Goal: Ask a question: Seek information or help from site administrators or community

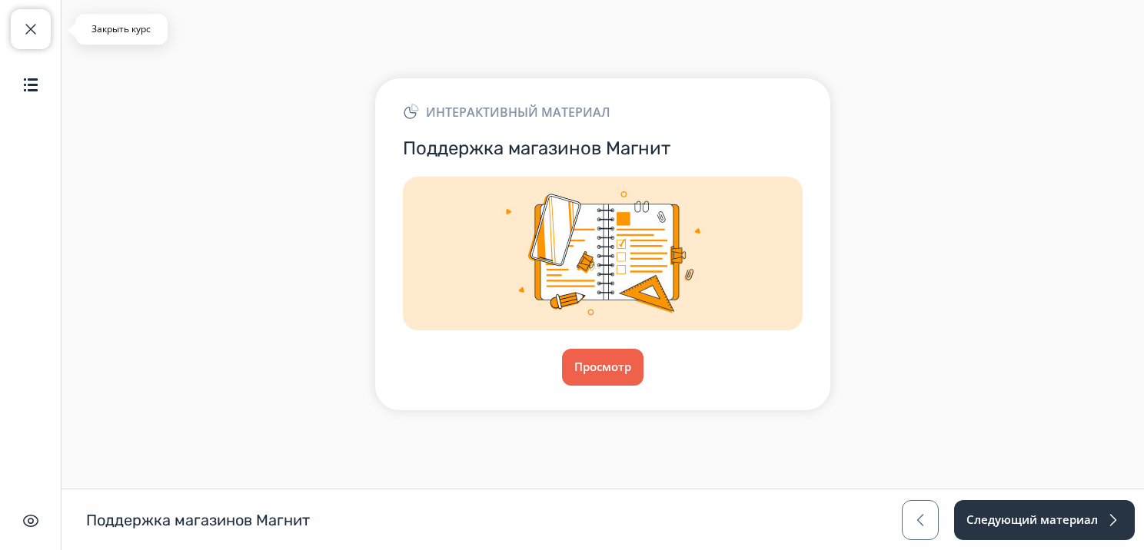
click at [32, 43] on button "Закрыть курс" at bounding box center [31, 29] width 40 height 40
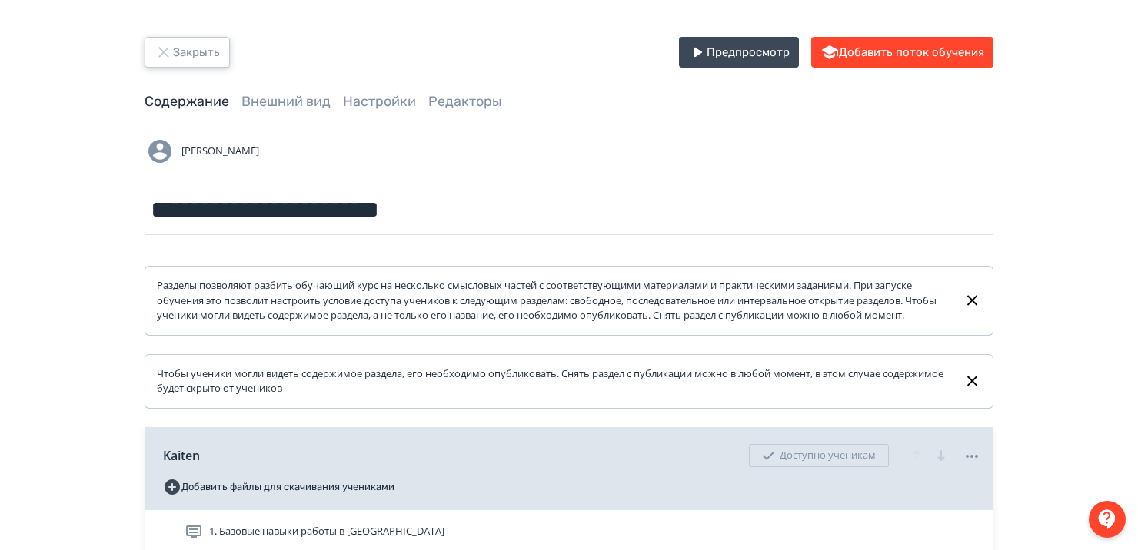
click at [175, 52] on button "Закрыть" at bounding box center [187, 52] width 85 height 31
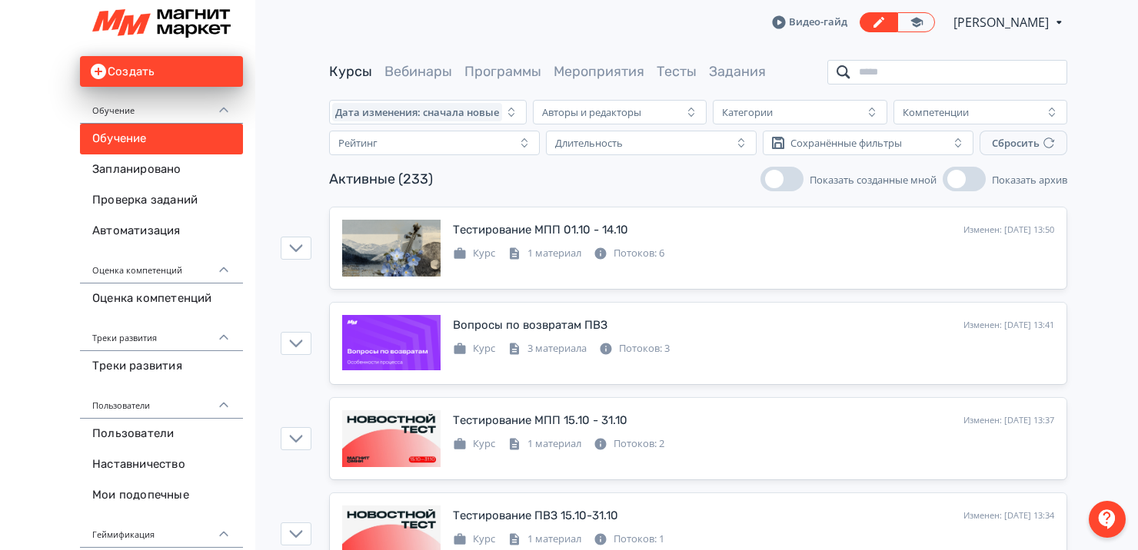
click at [923, 71] on input "search" at bounding box center [947, 72] width 240 height 25
type input "*"
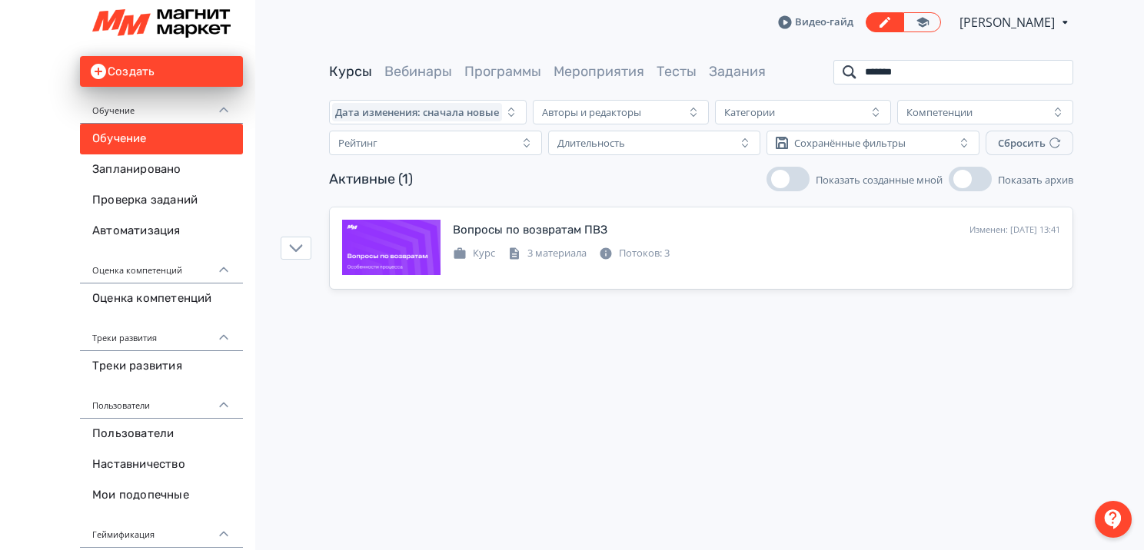
type input "*******"
click at [1113, 515] on div at bounding box center [1113, 519] width 37 height 37
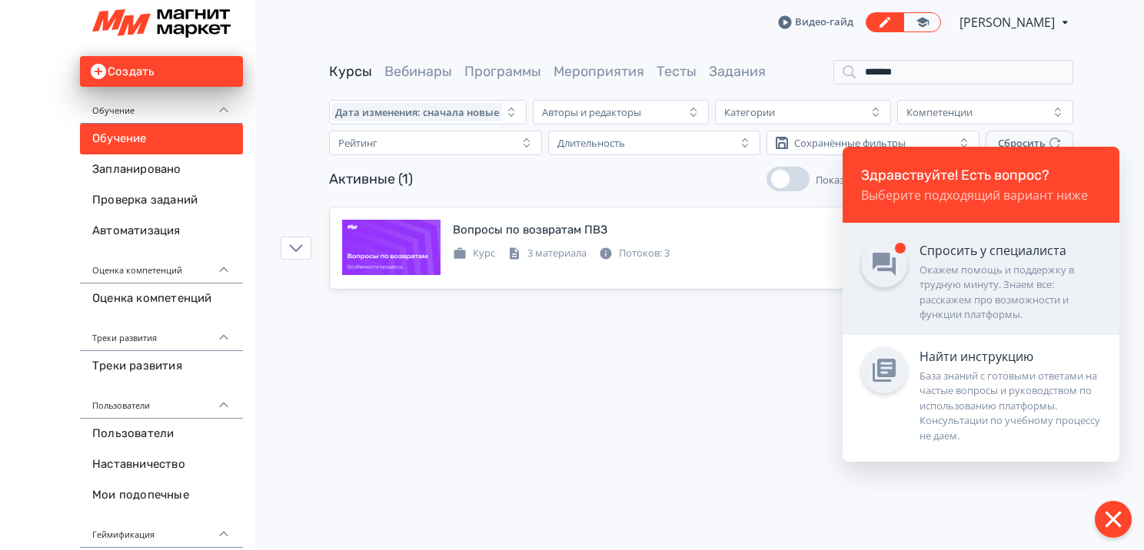
click at [992, 283] on div "Окажем помощь и поддержку в трудную минуту. Знаем все: расскажем про возможност…" at bounding box center [1009, 293] width 181 height 60
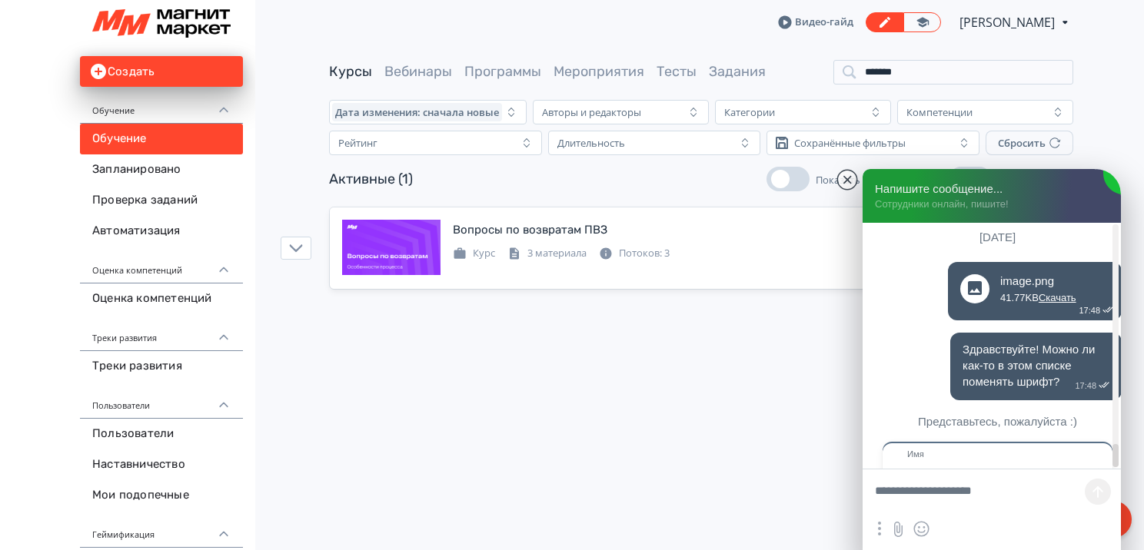
scroll to position [17354, 0]
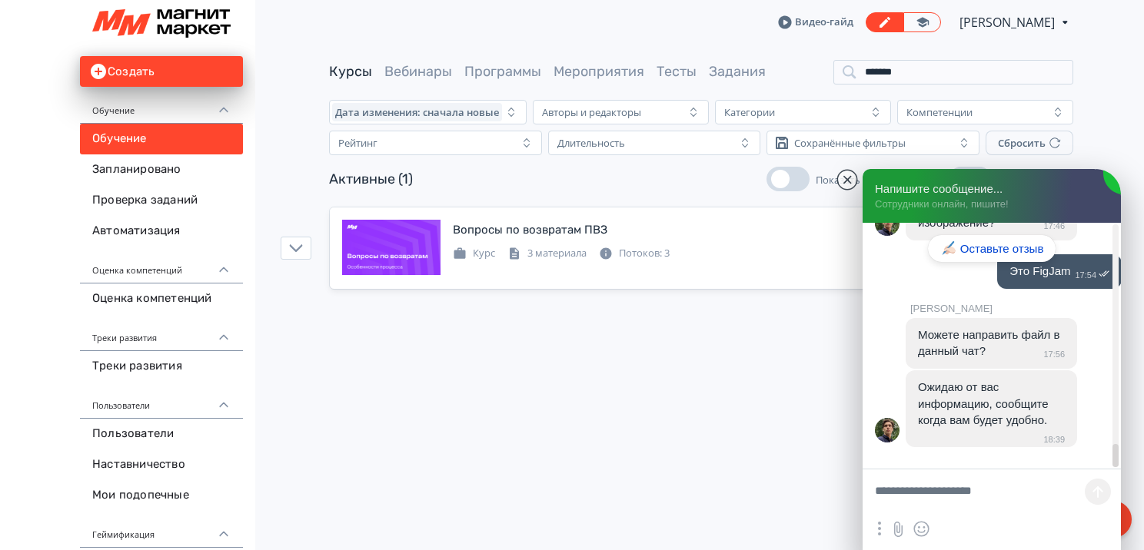
click at [925, 498] on textarea at bounding box center [991, 493] width 258 height 46
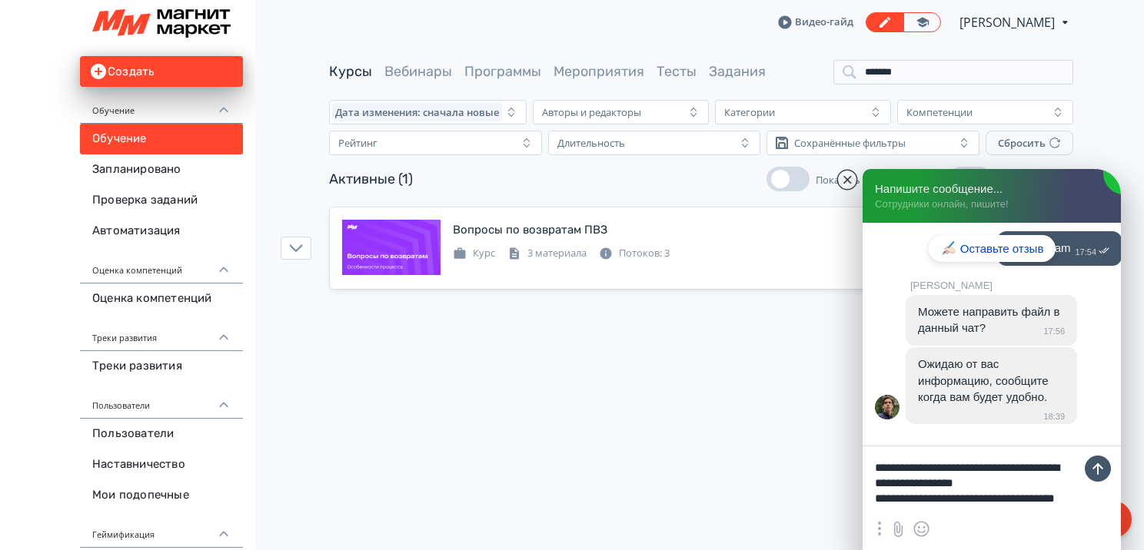
scroll to position [6, 0]
click at [982, 510] on textarea "**********" at bounding box center [991, 481] width 258 height 69
click at [1030, 510] on textarea "**********" at bounding box center [991, 481] width 258 height 69
click at [1056, 511] on textarea "**********" at bounding box center [991, 481] width 258 height 69
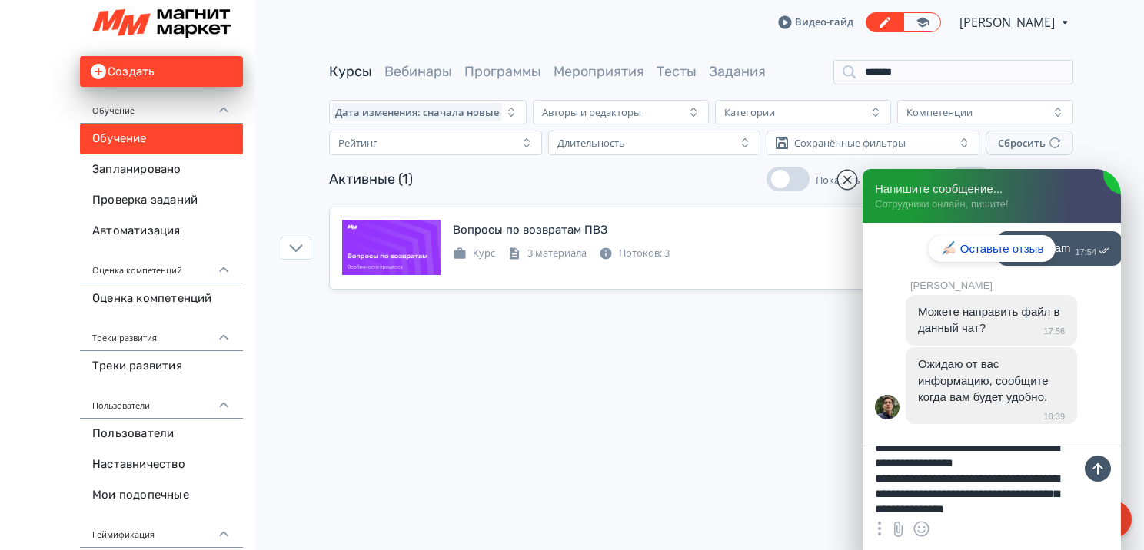
scroll to position [35, 0]
click at [937, 495] on textarea "**********" at bounding box center [991, 481] width 258 height 69
click at [905, 504] on textarea "**********" at bounding box center [991, 481] width 258 height 69
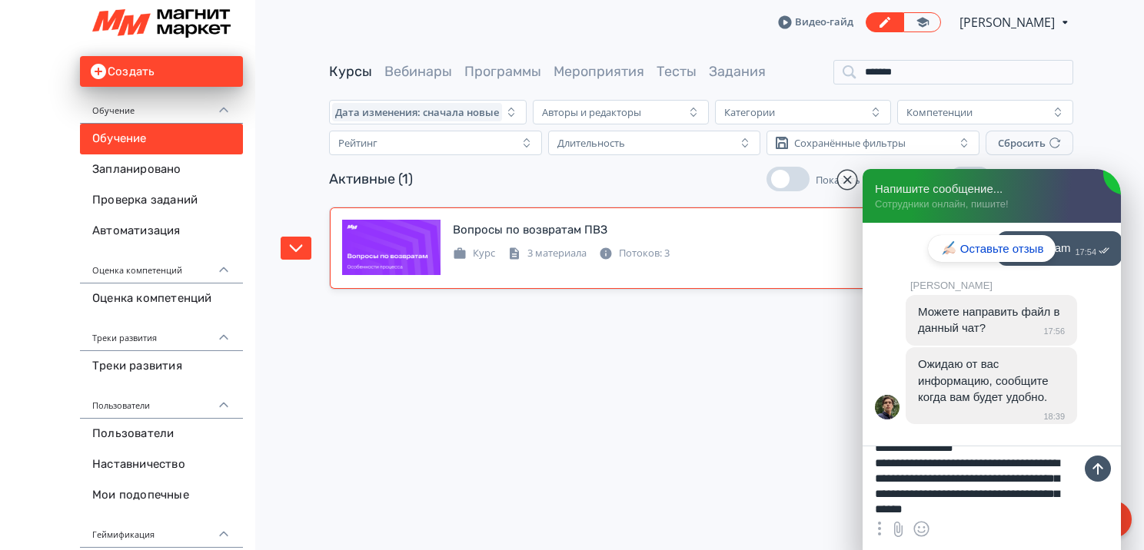
type textarea "**********"
click at [523, 241] on div "Вопросы по возвратам ПВЗ Изменен: [DATE] 13:41 Добавить поток Курс 3 материала …" at bounding box center [756, 241] width 607 height 42
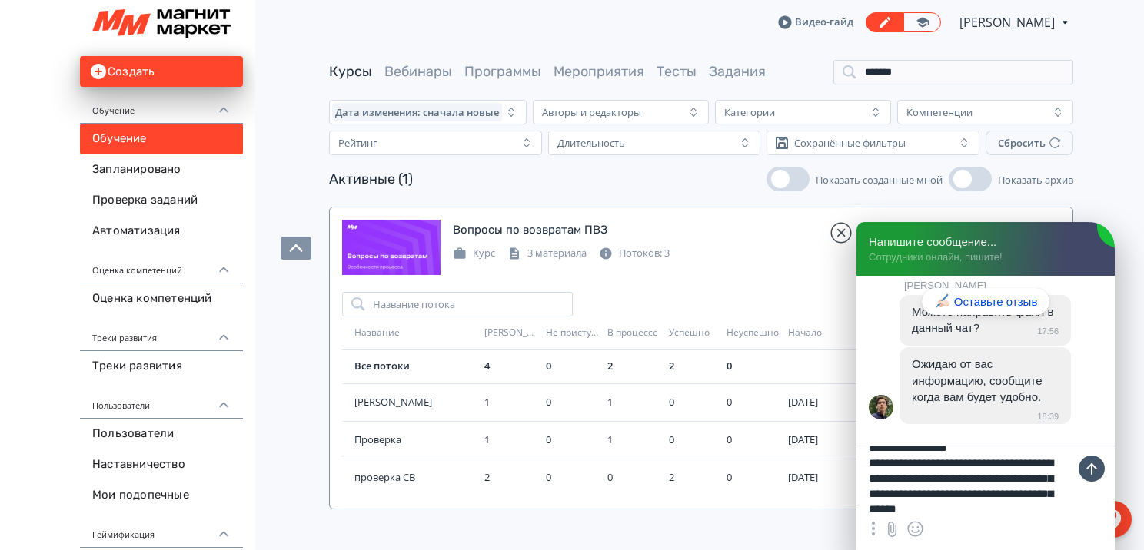
drag, startPoint x: 1028, startPoint y: 195, endPoint x: 1049, endPoint y: 586, distance: 391.0
click at [1049, 550] on html "React App Создать Обучение Обучение Запланировано Проверка заданий Автоматизаци…" at bounding box center [572, 275] width 1144 height 550
click at [839, 232] on jdiv at bounding box center [841, 233] width 22 height 22
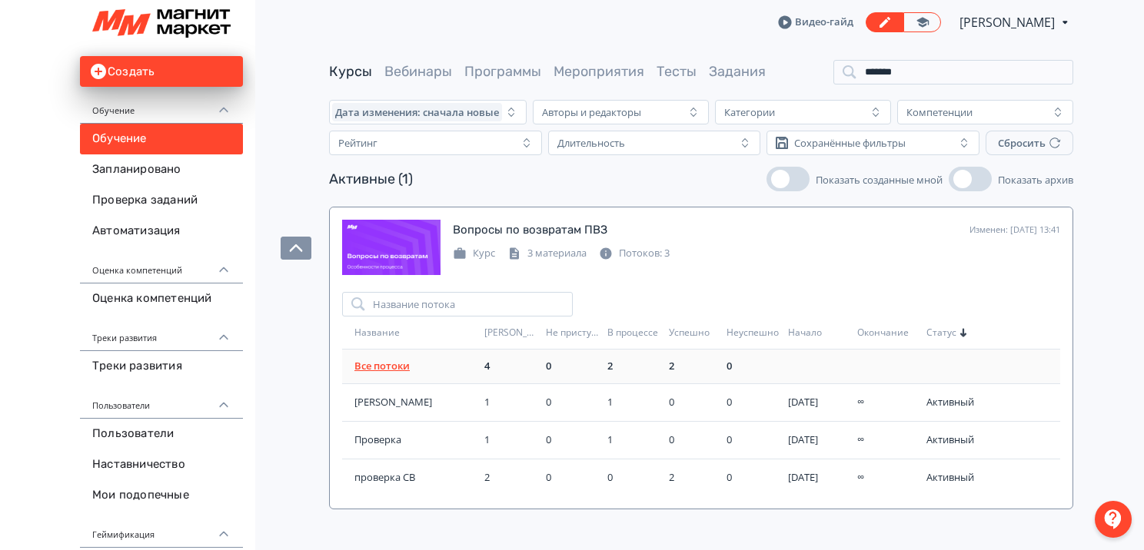
click at [390, 368] on link "Все потоки" at bounding box center [381, 366] width 55 height 14
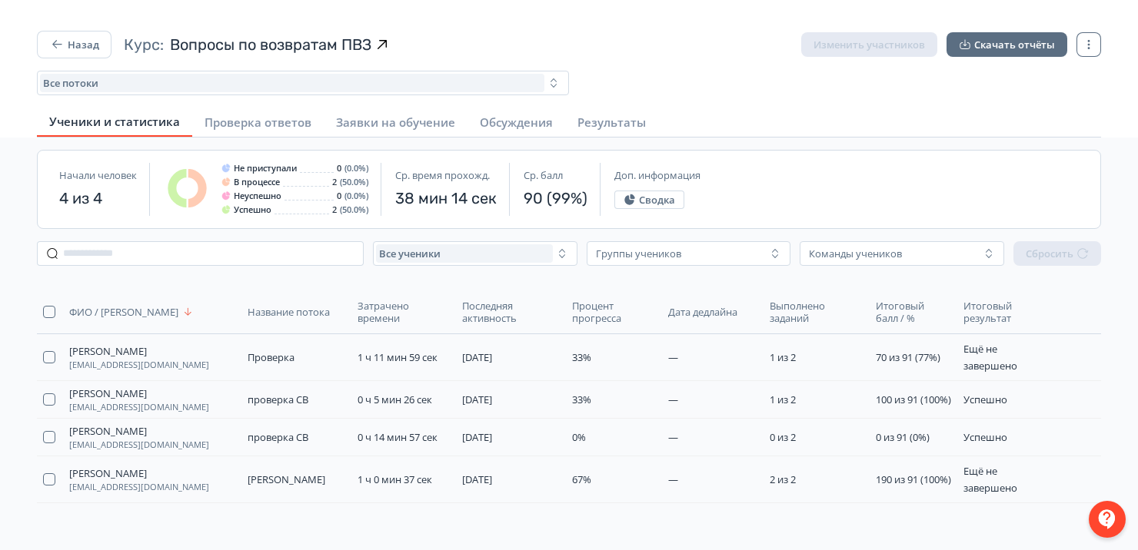
click at [1094, 523] on div at bounding box center [1106, 519] width 37 height 37
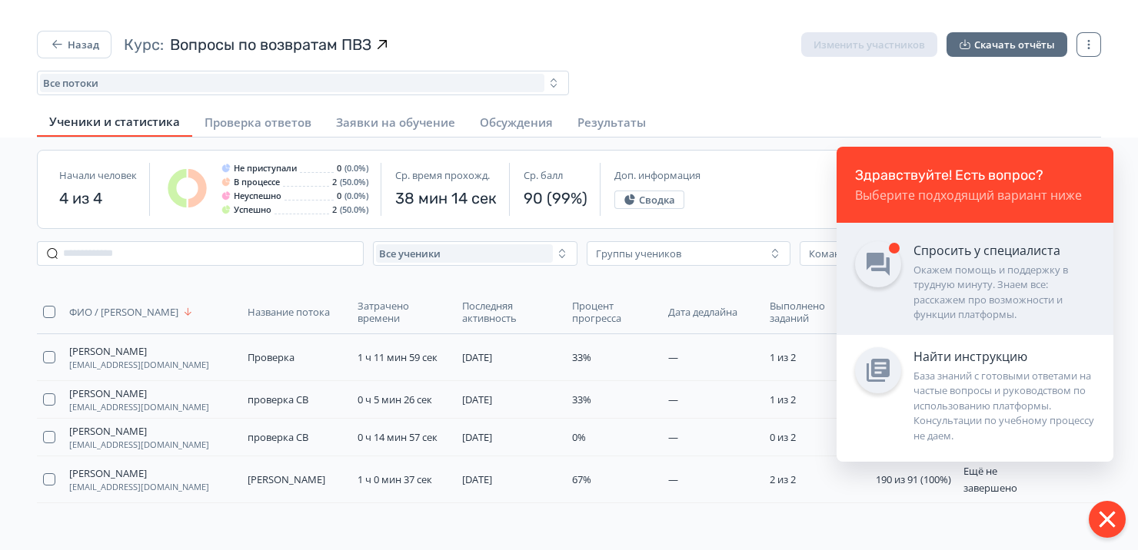
click at [899, 231] on link "Спросить у специалиста Окажем помощь и поддержку в трудную минуту. Знаем все: р…" at bounding box center [974, 279] width 277 height 112
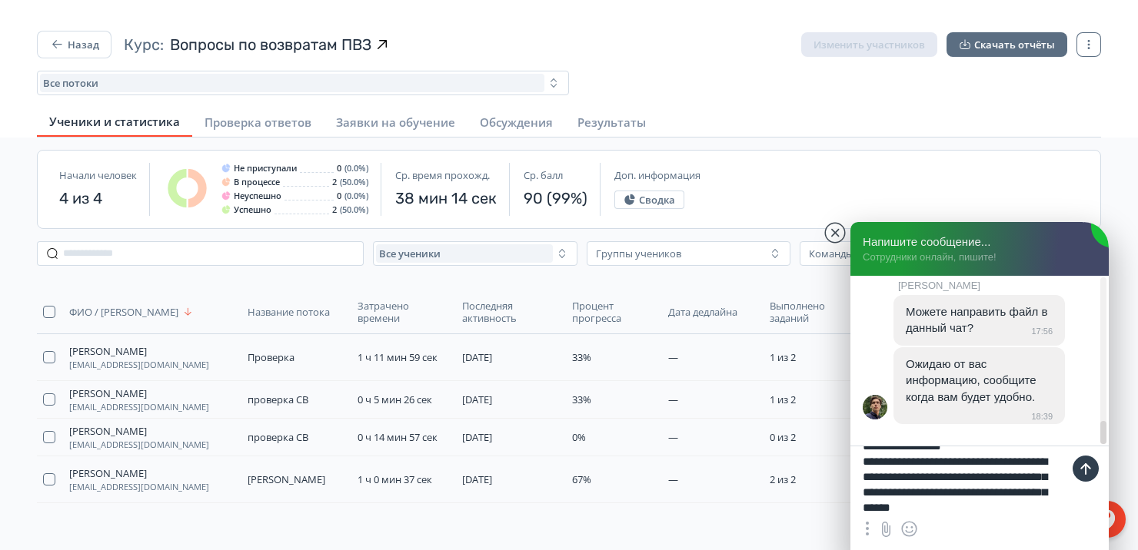
scroll to position [17494, 0]
click at [1002, 464] on textarea "**********" at bounding box center [979, 481] width 258 height 69
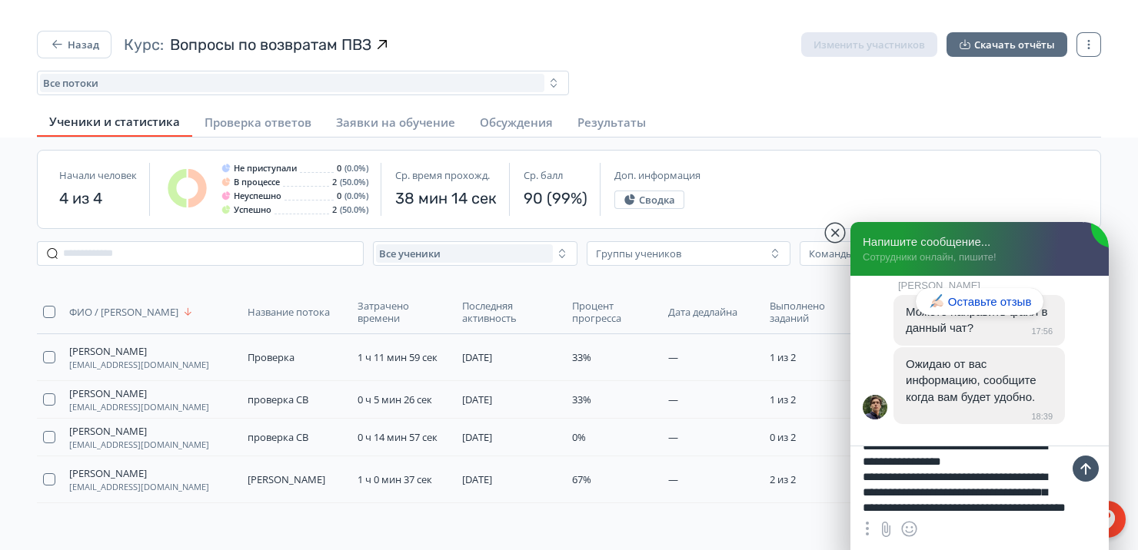
click at [1018, 512] on textarea "**********" at bounding box center [979, 481] width 258 height 69
type textarea "**********"
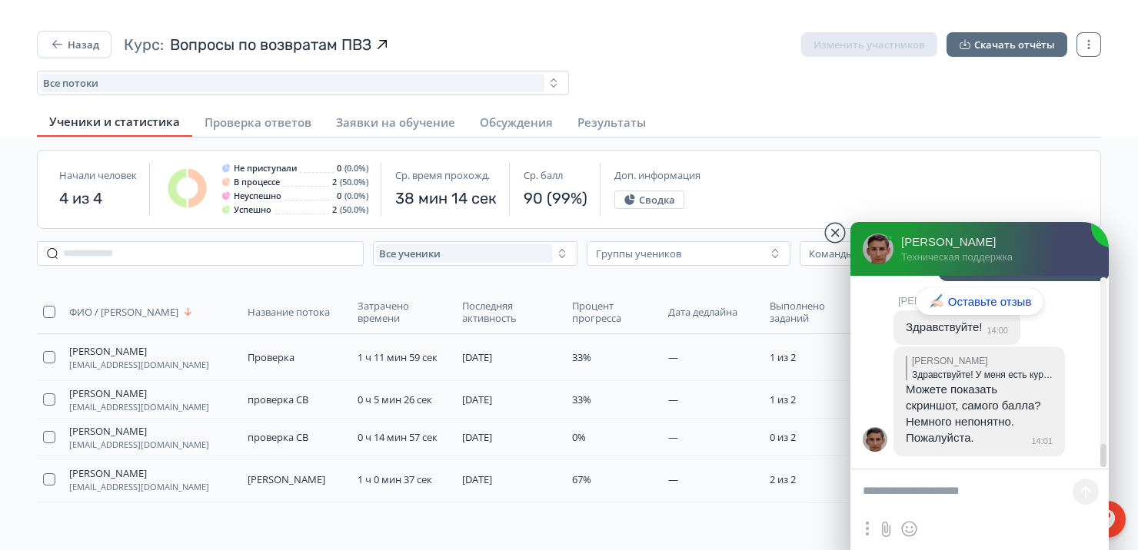
scroll to position [17883, 0]
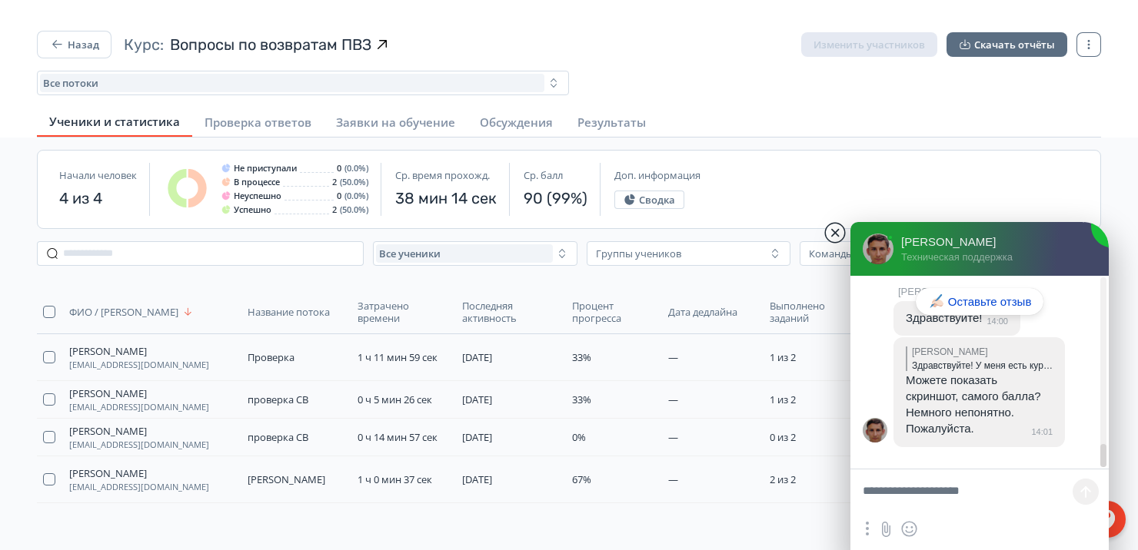
click at [829, 234] on jdiv at bounding box center [835, 233] width 22 height 22
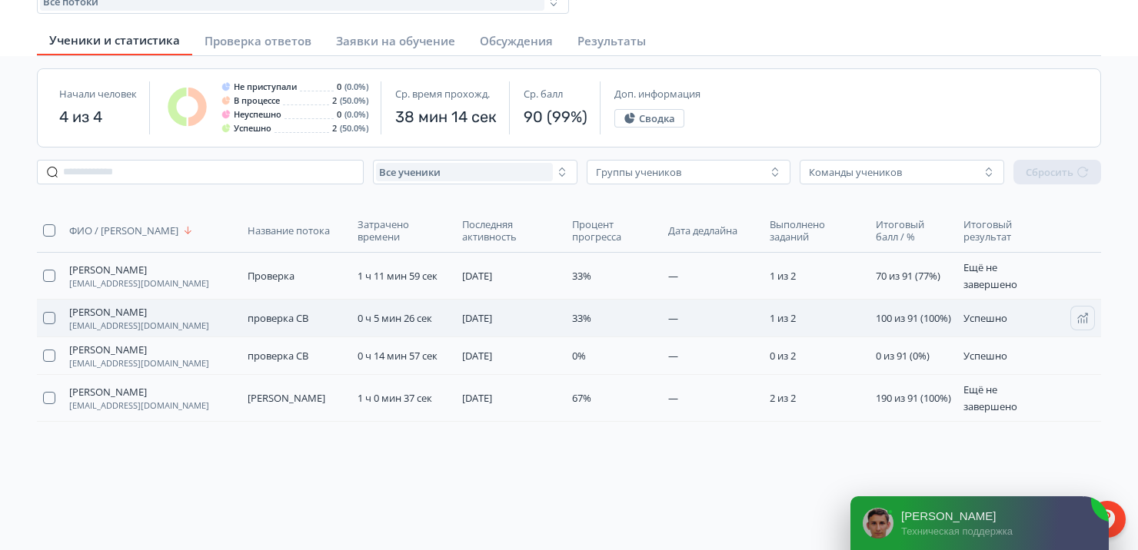
scroll to position [108, 0]
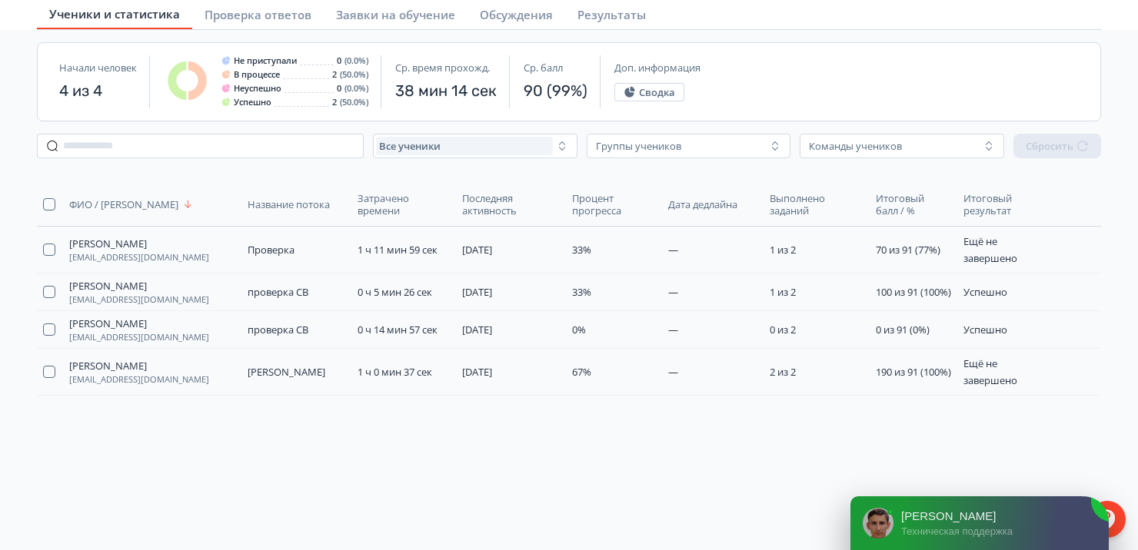
click at [916, 525] on jdiv "[PERSON_NAME] поддержка" at bounding box center [998, 524] width 195 height 54
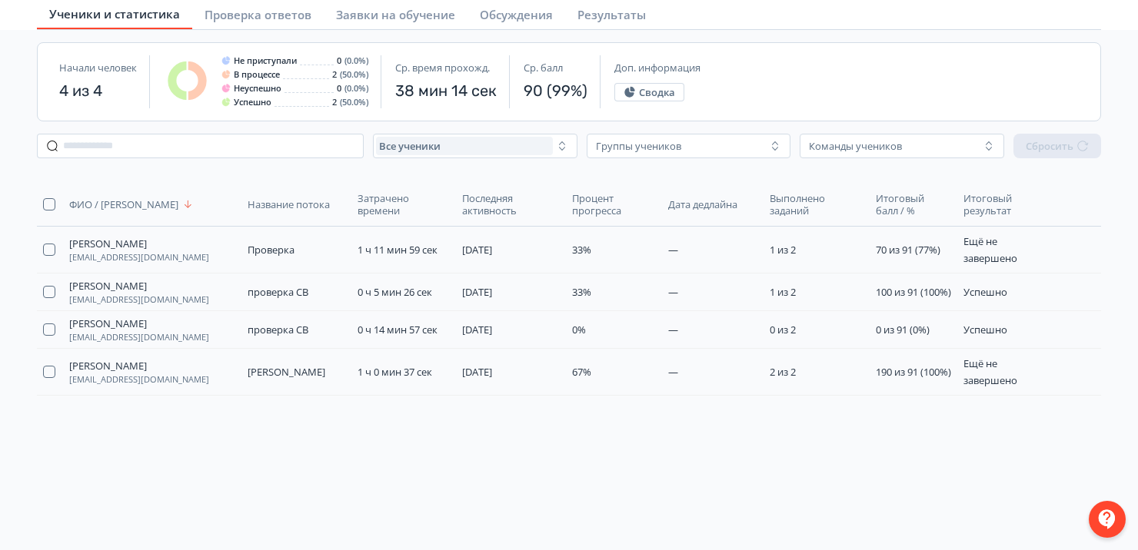
click at [1101, 509] on div at bounding box center [1106, 519] width 37 height 37
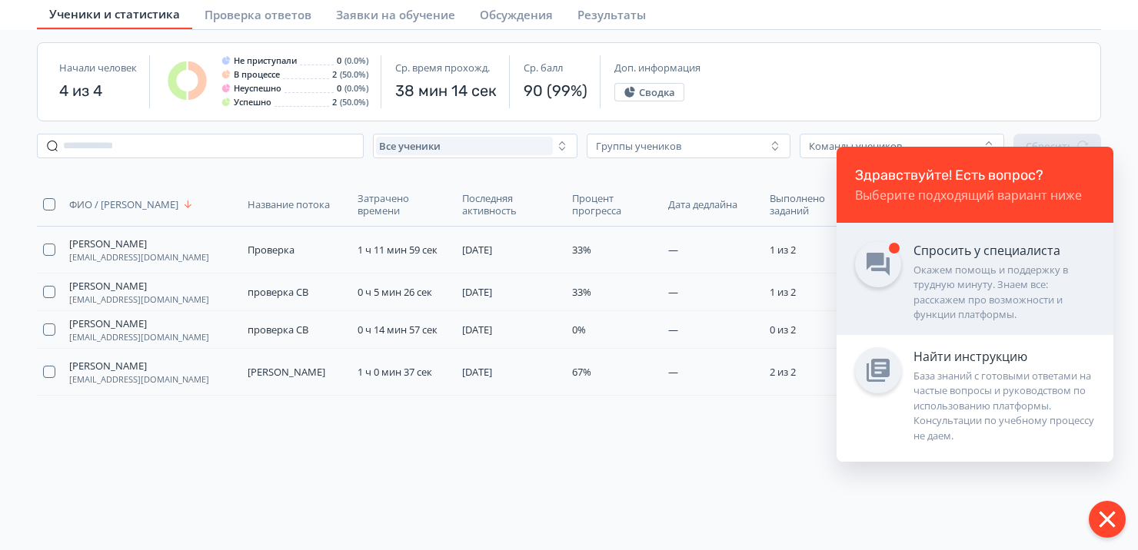
click at [962, 292] on div "Окажем помощь и поддержку в трудную минуту. Знаем все: расскажем про возможност…" at bounding box center [1003, 293] width 181 height 60
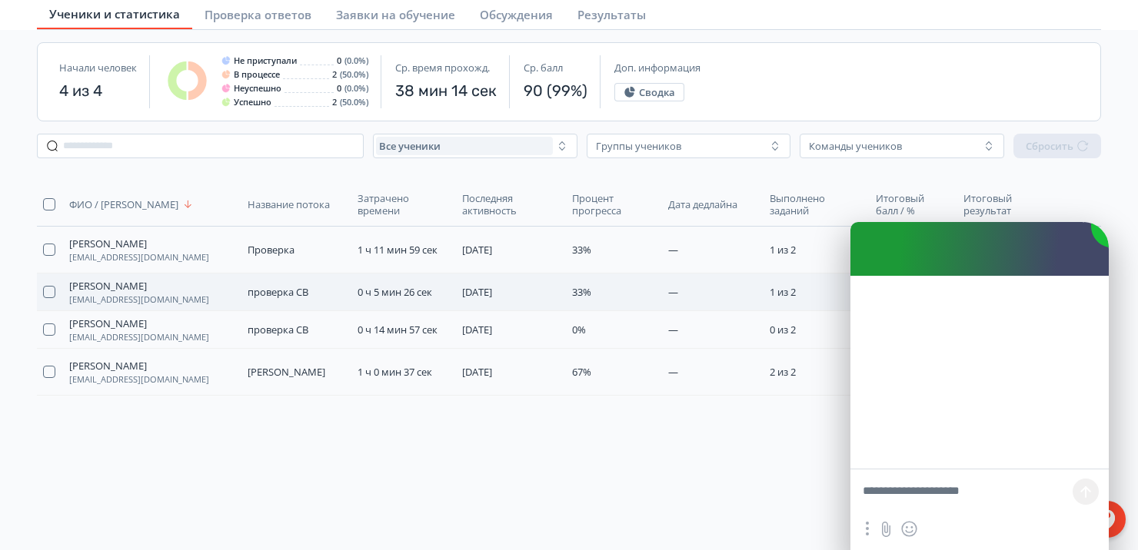
scroll to position [4479, 0]
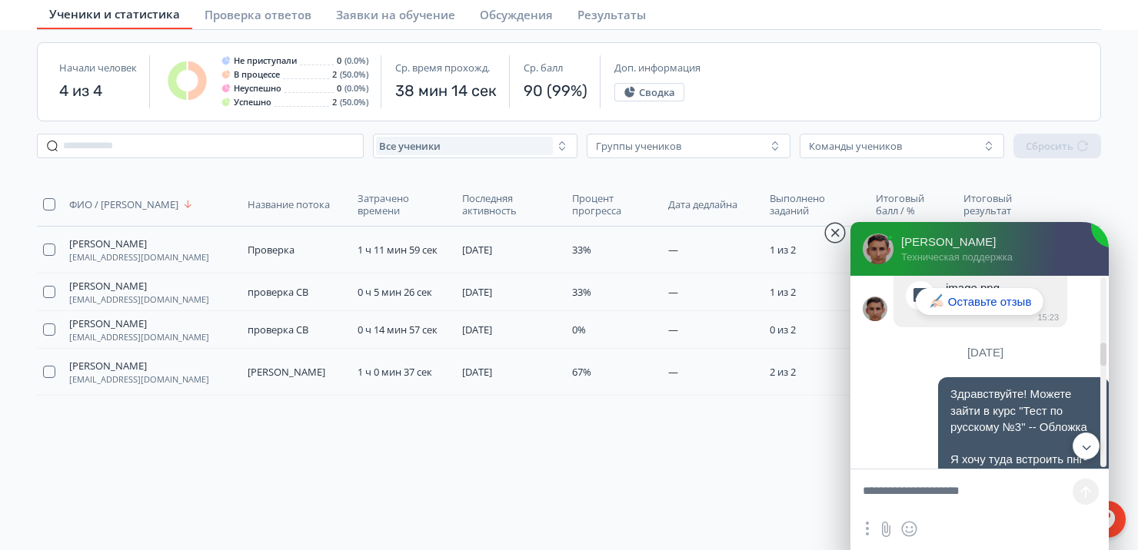
click at [1078, 444] on jdiv at bounding box center [1086, 447] width 27 height 27
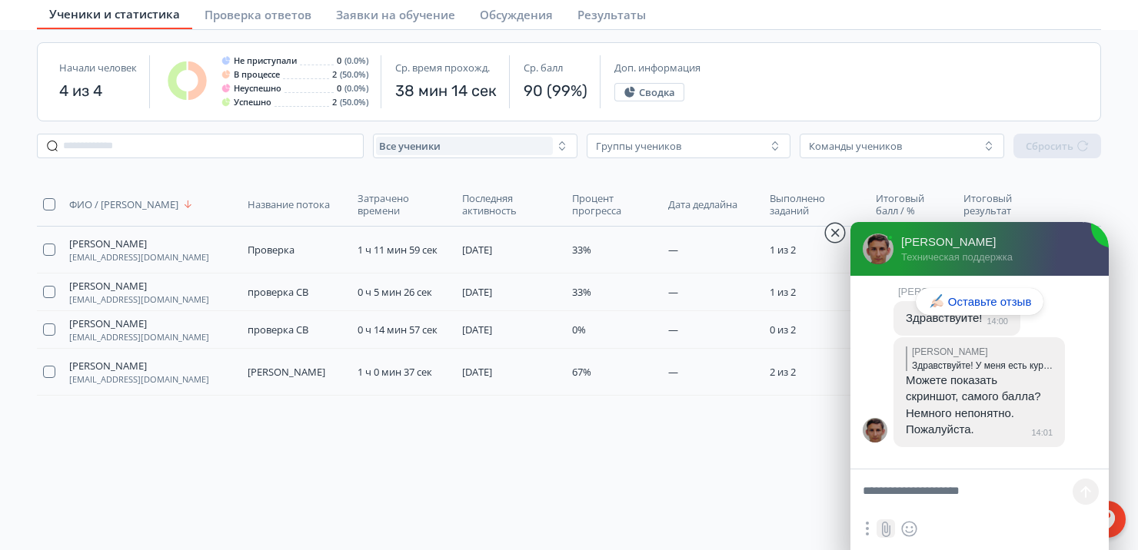
click at [889, 523] on input "file" at bounding box center [885, 529] width 18 height 18
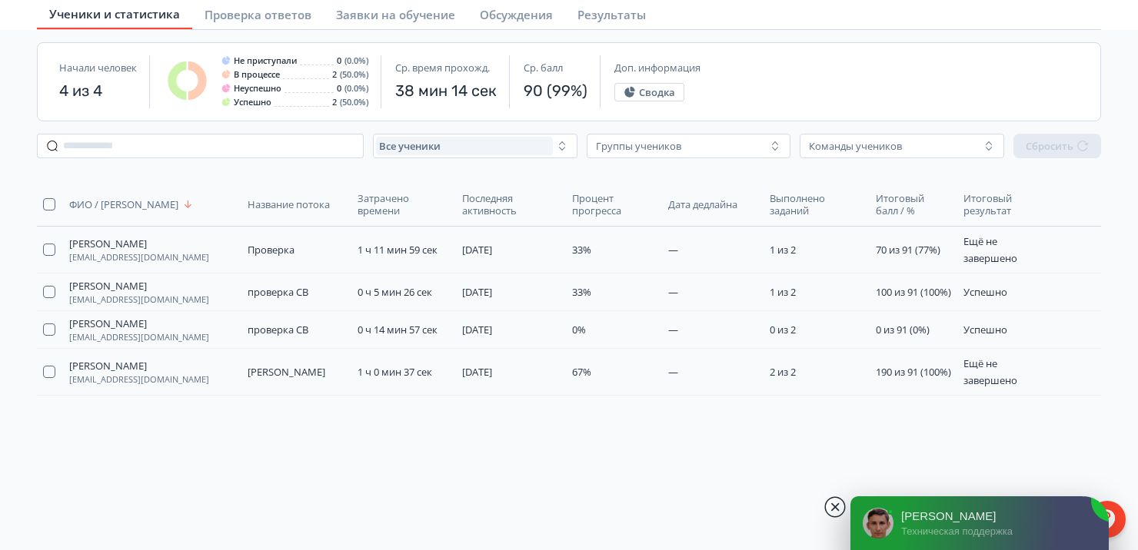
click at [839, 511] on jdiv at bounding box center [835, 508] width 22 height 22
click at [935, 523] on jdiv "[PERSON_NAME]" at bounding box center [993, 517] width 185 height 14
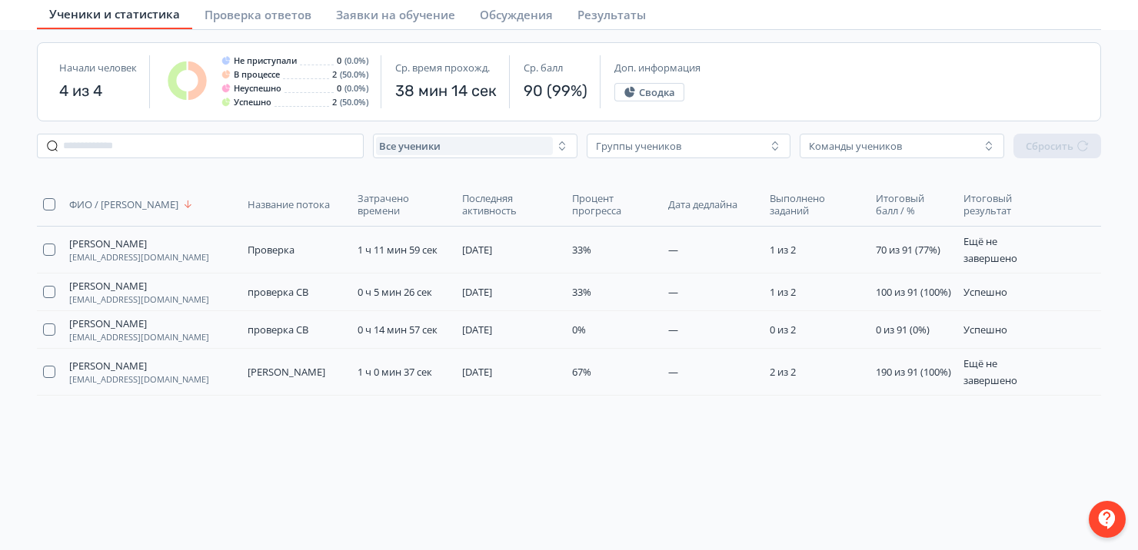
click at [1102, 511] on div at bounding box center [1106, 519] width 37 height 37
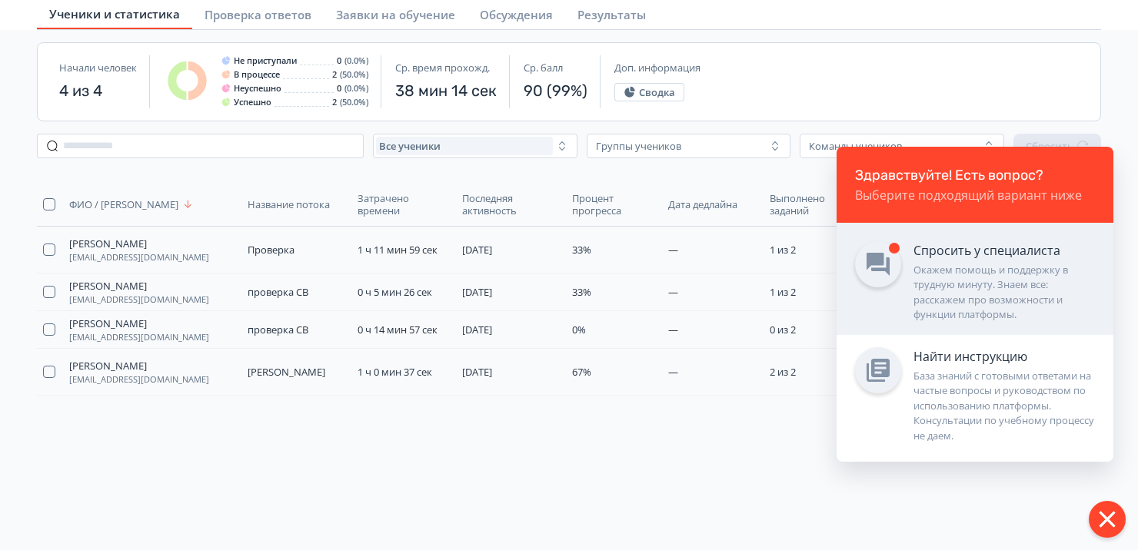
click at [932, 255] on div "Спросить у специалиста" at bounding box center [1003, 250] width 181 height 18
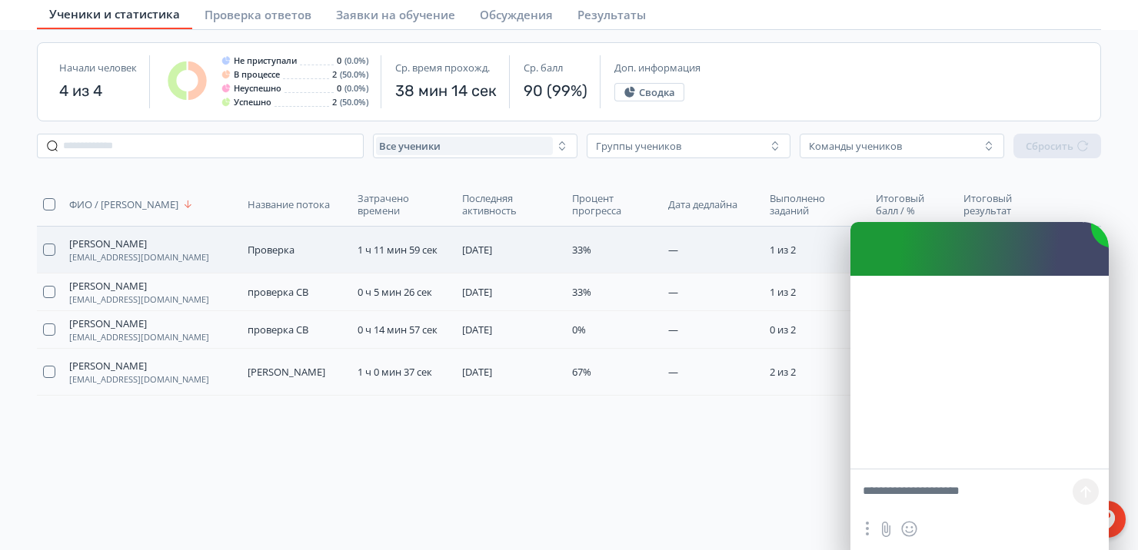
scroll to position [4277, 0]
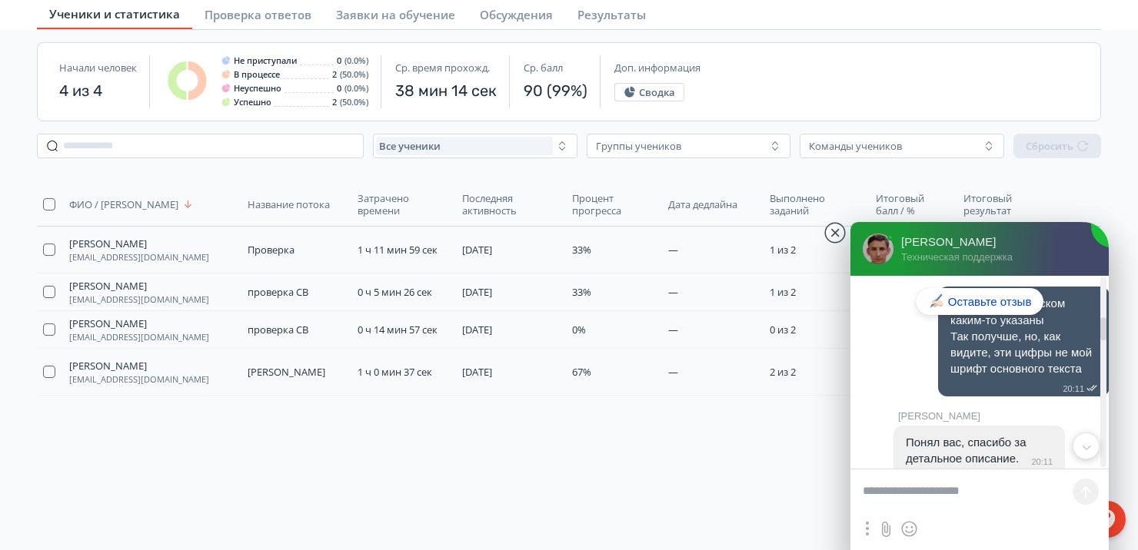
click at [944, 498] on textarea at bounding box center [979, 493] width 258 height 46
click at [1073, 450] on jdiv at bounding box center [1086, 447] width 27 height 27
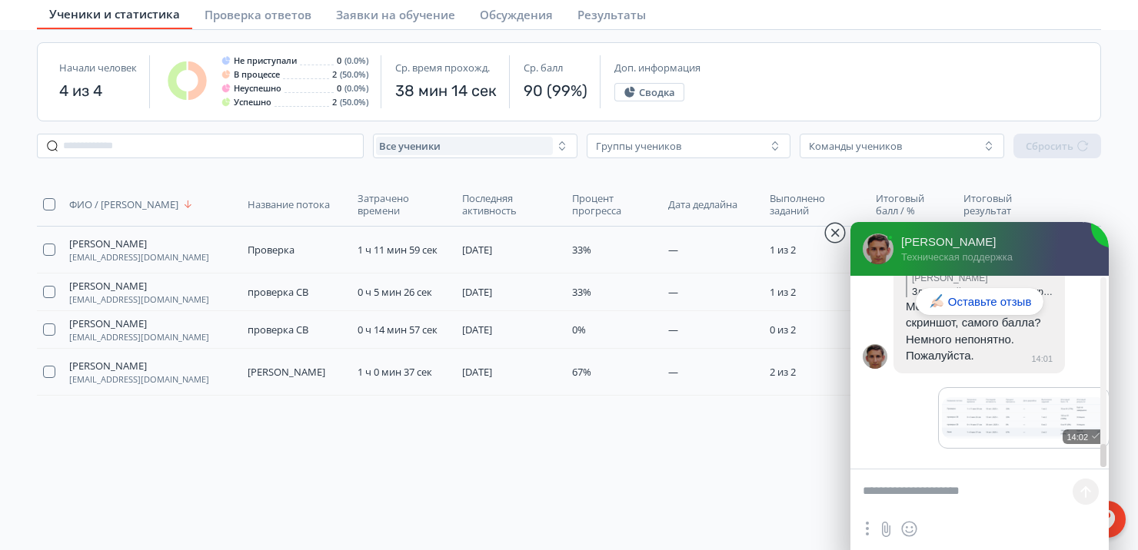
click at [961, 503] on textarea at bounding box center [979, 493] width 258 height 46
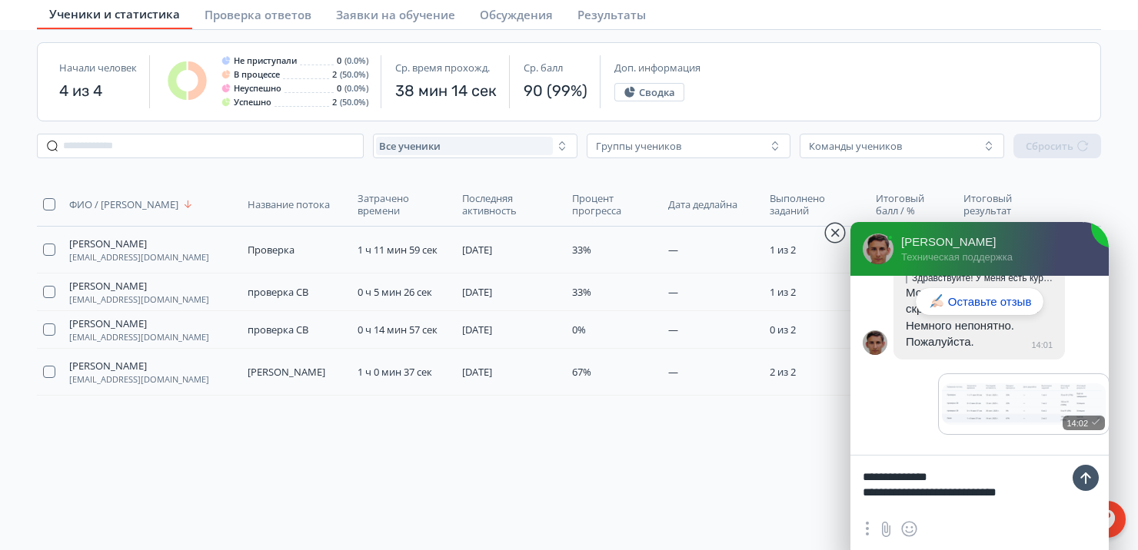
type textarea "**********"
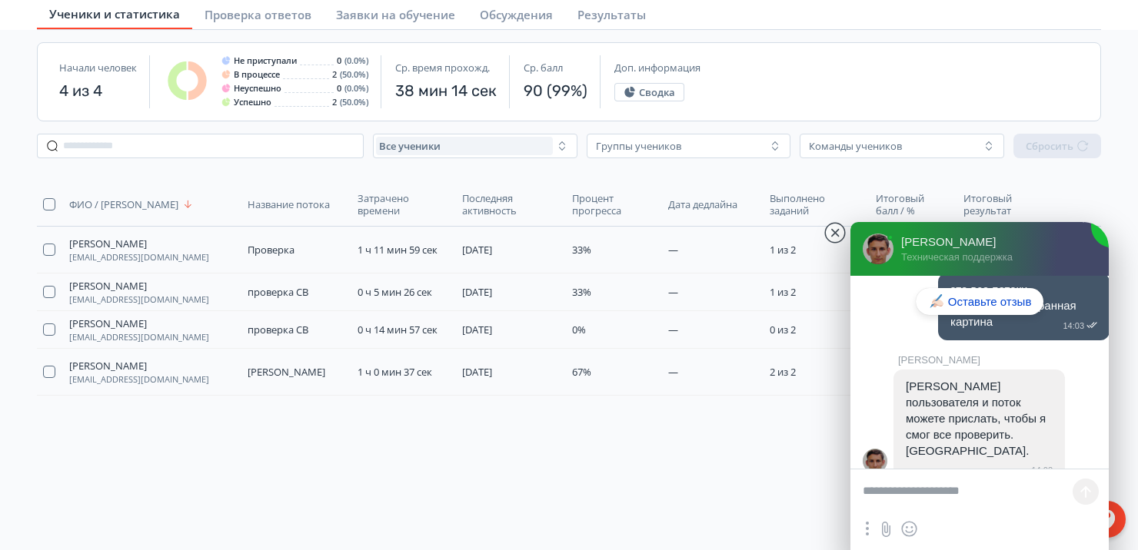
scroll to position [17952, 0]
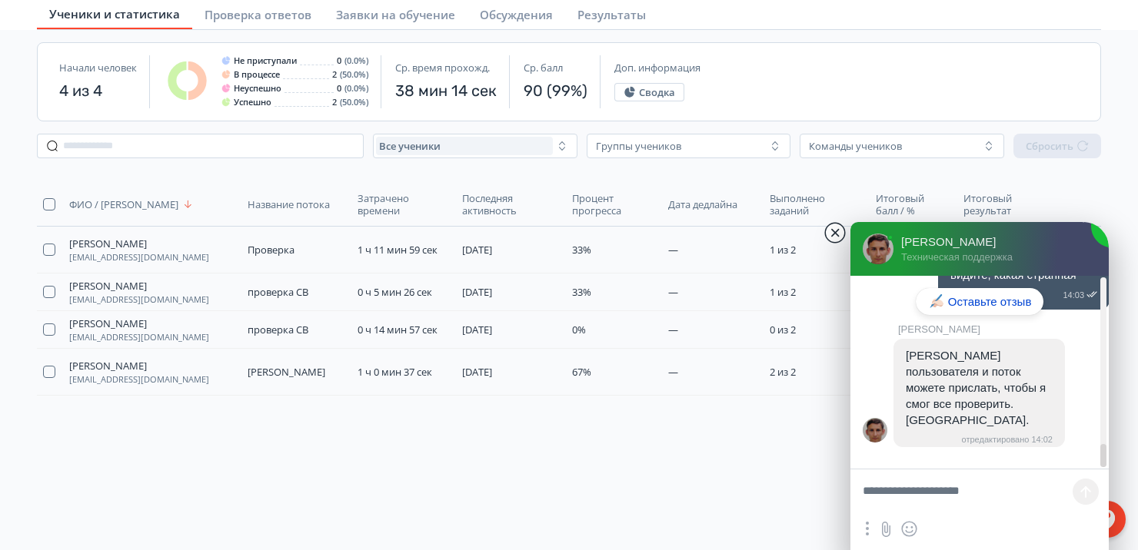
click at [836, 237] on jdiv at bounding box center [835, 233] width 22 height 22
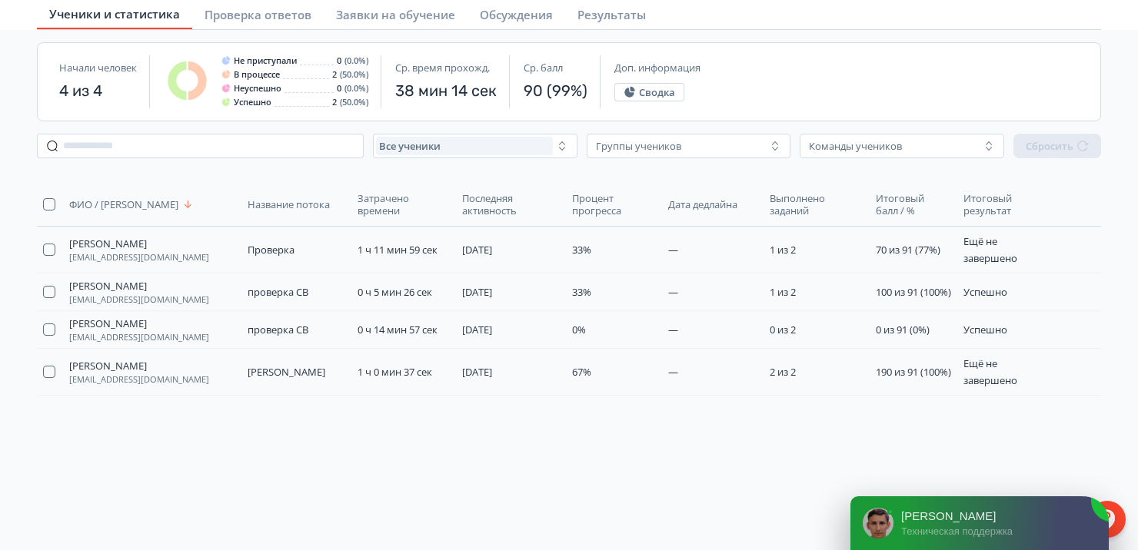
click at [979, 514] on jdiv "[PERSON_NAME]" at bounding box center [993, 517] width 185 height 14
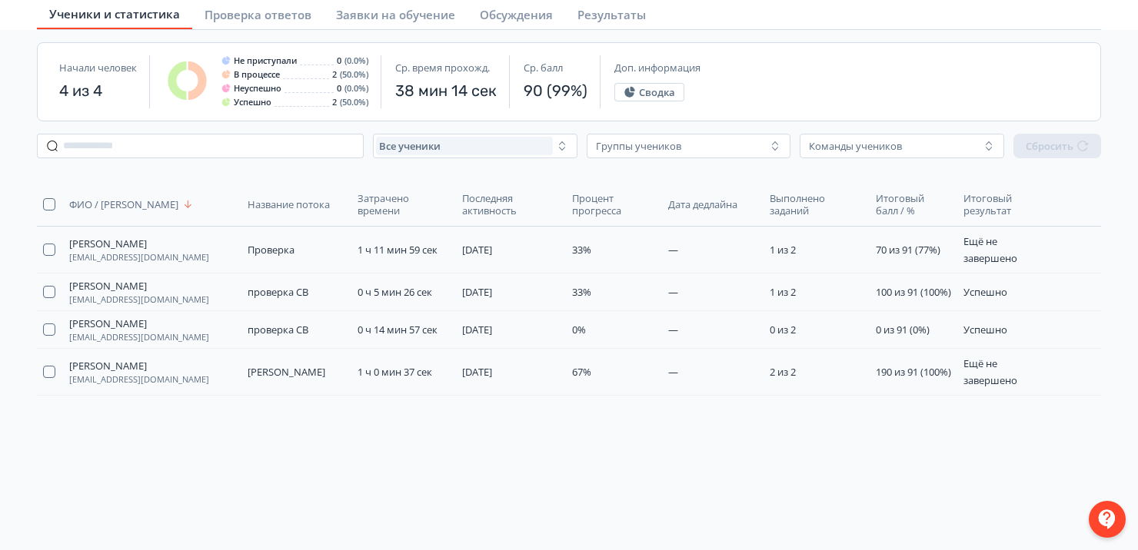
click at [1101, 526] on div at bounding box center [1106, 519] width 37 height 37
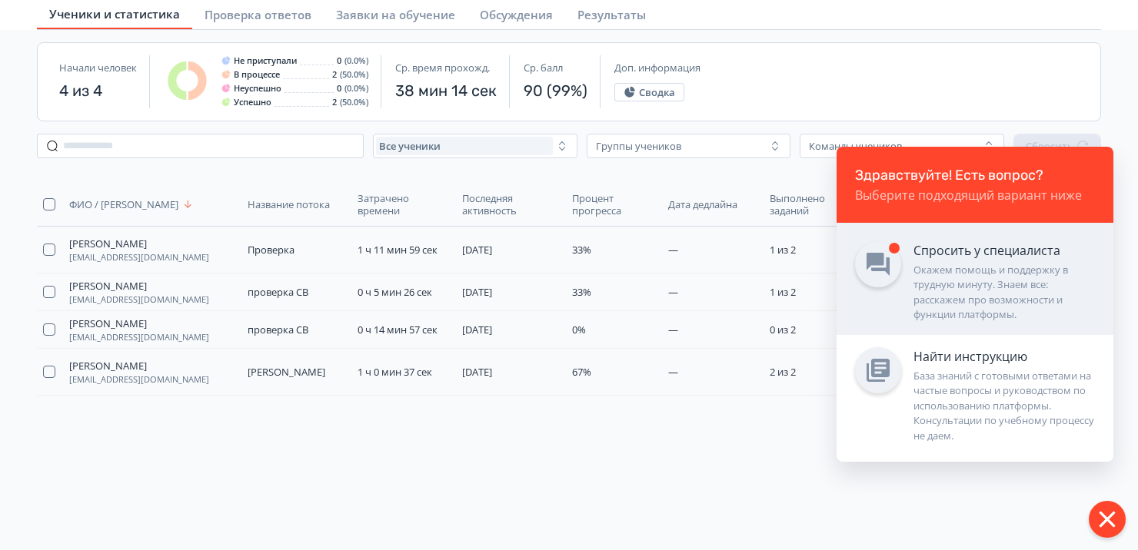
click at [962, 283] on div "Окажем помощь и поддержку в трудную минуту. Знаем все: расскажем про возможност…" at bounding box center [1003, 293] width 181 height 60
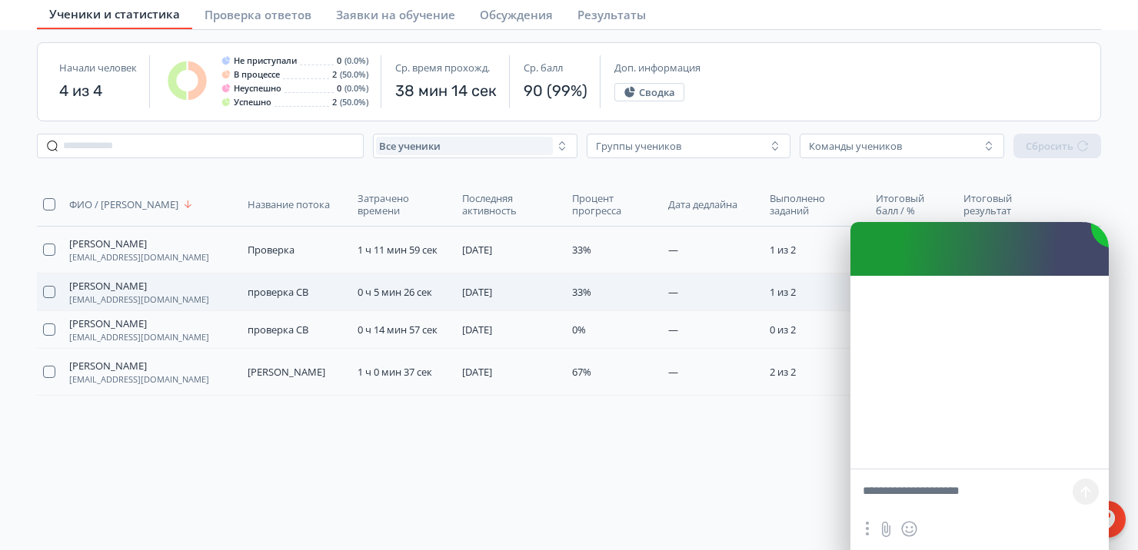
scroll to position [4547, 0]
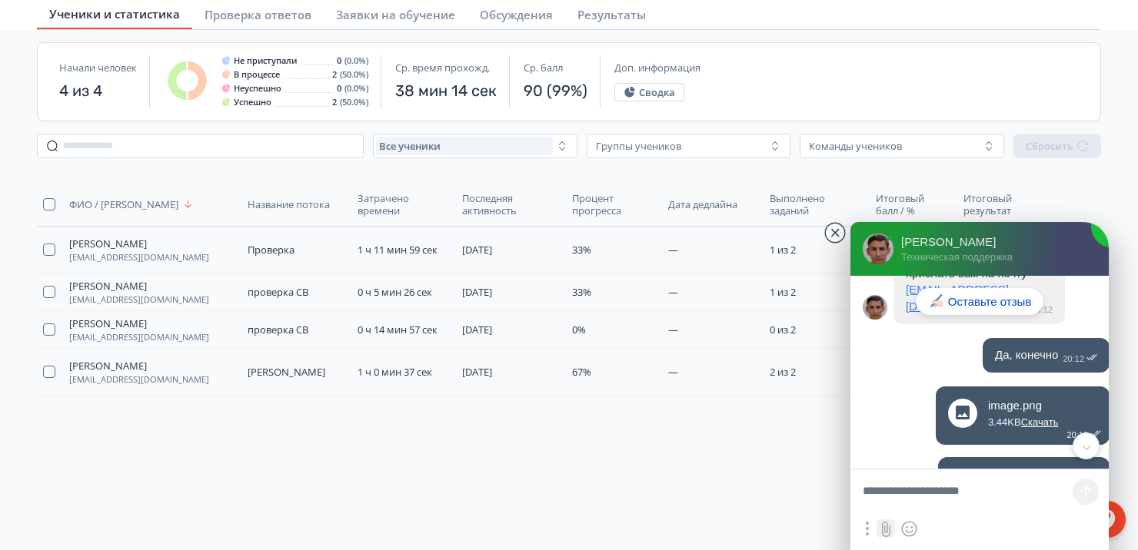
click at [885, 532] on input "file" at bounding box center [885, 529] width 18 height 18
type input "**********"
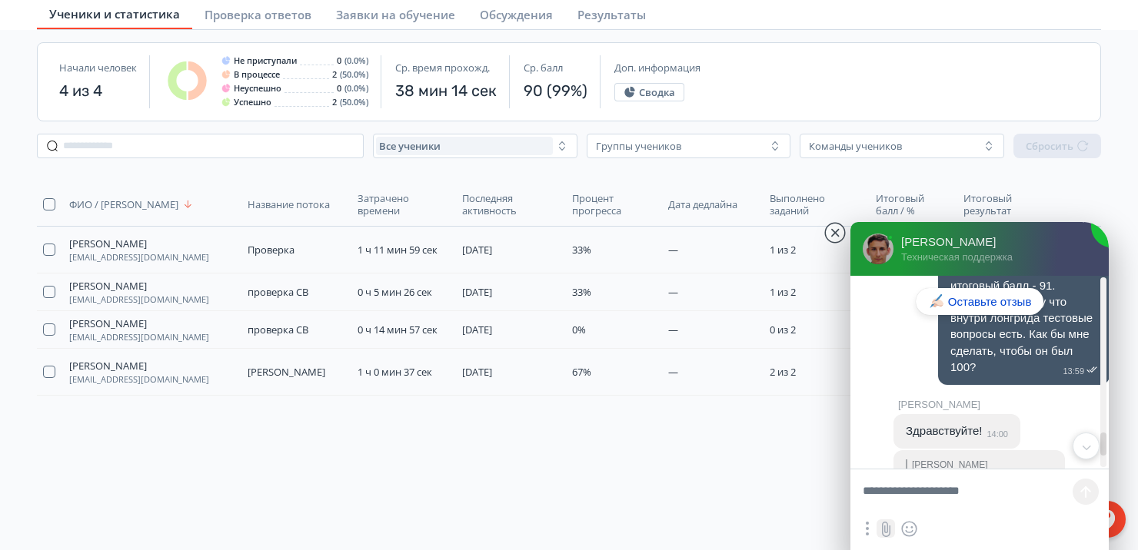
scroll to position [17703, 0]
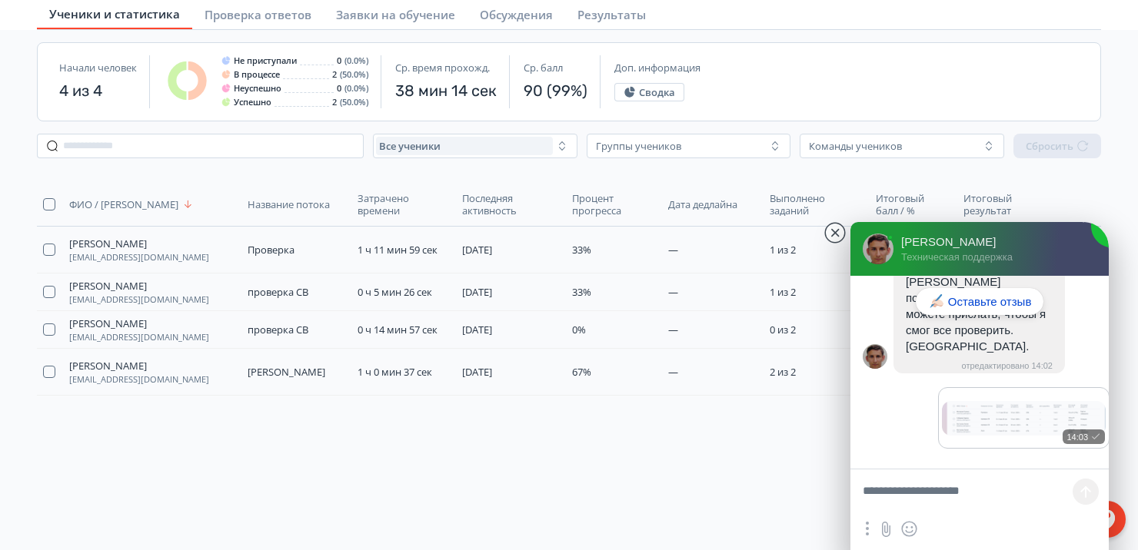
click at [546, 507] on div "ФИО / Логин Название потока Затрачено времени Последняя активность Процент прог…" at bounding box center [569, 345] width 1088 height 348
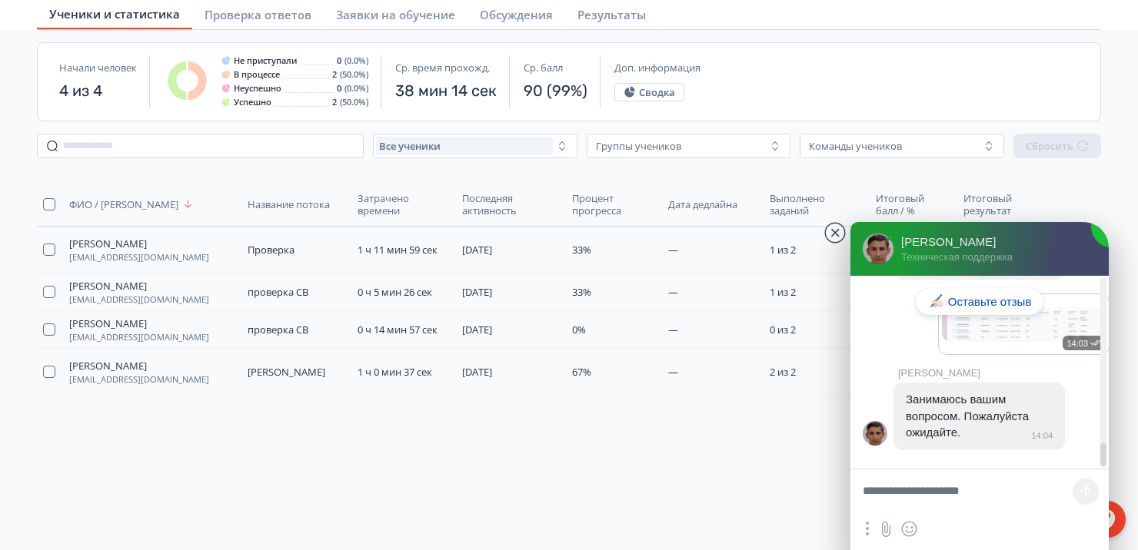
scroll to position [17708, 0]
click at [619, 474] on div "ФИО / Логин Название потока Затрачено времени Последняя активность Процент прог…" at bounding box center [569, 345] width 1088 height 348
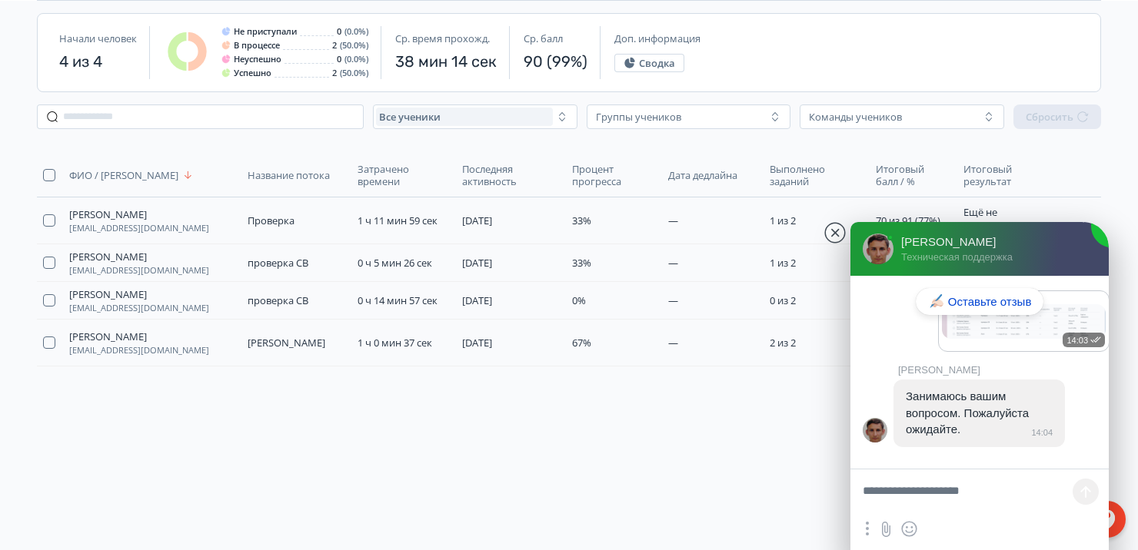
scroll to position [0, 0]
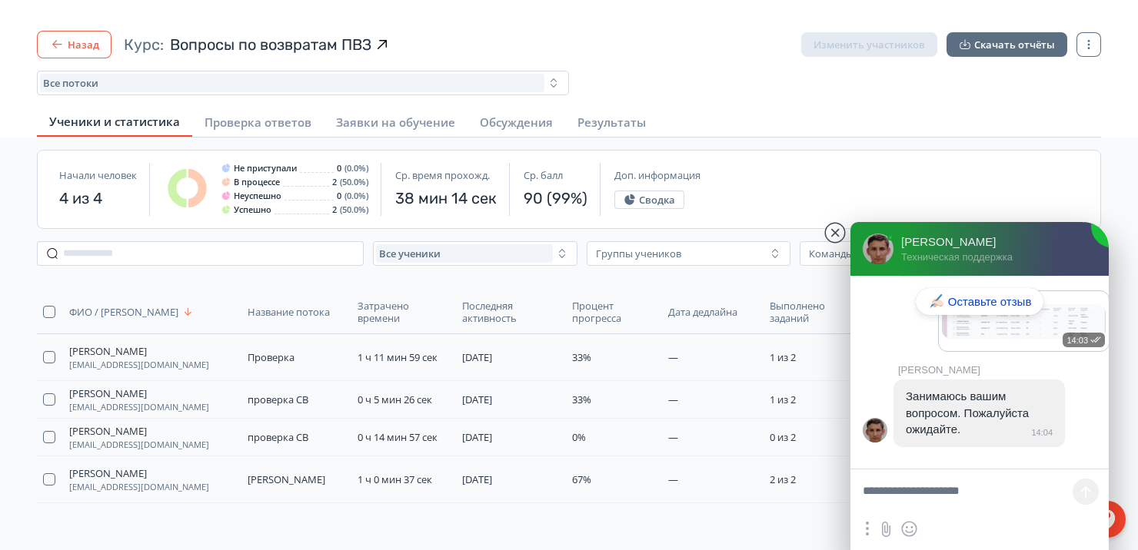
click at [71, 37] on button "Назад" at bounding box center [74, 45] width 75 height 28
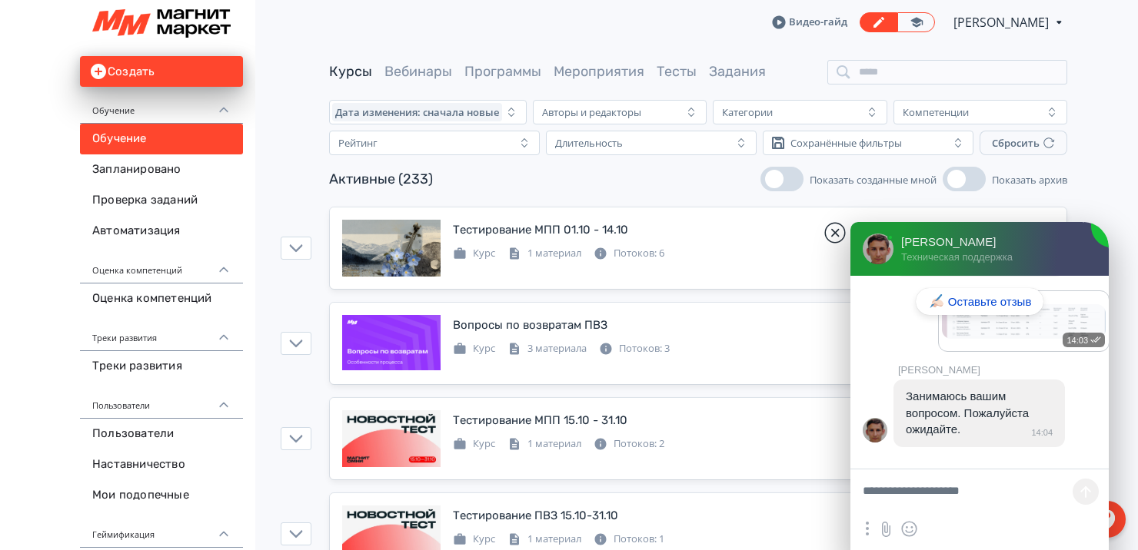
click at [829, 228] on jdiv at bounding box center [835, 233] width 22 height 22
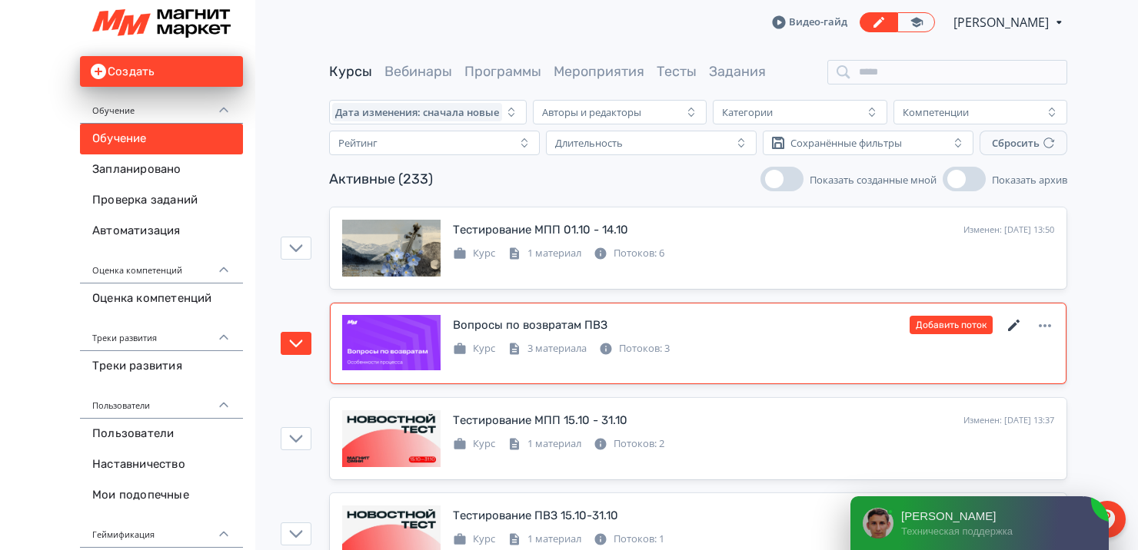
click at [1012, 324] on icon at bounding box center [1014, 326] width 12 height 12
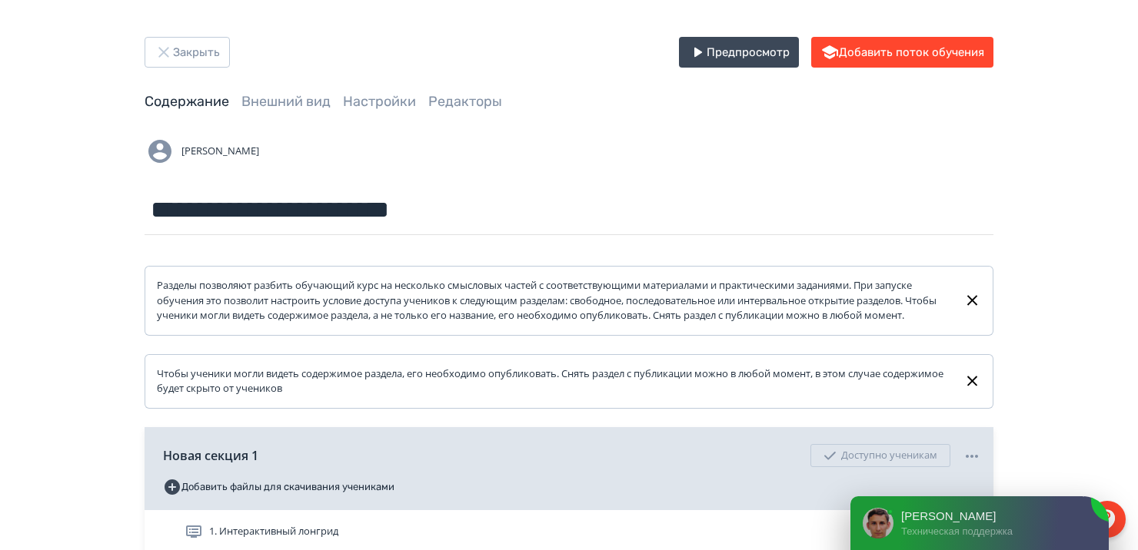
scroll to position [274, 0]
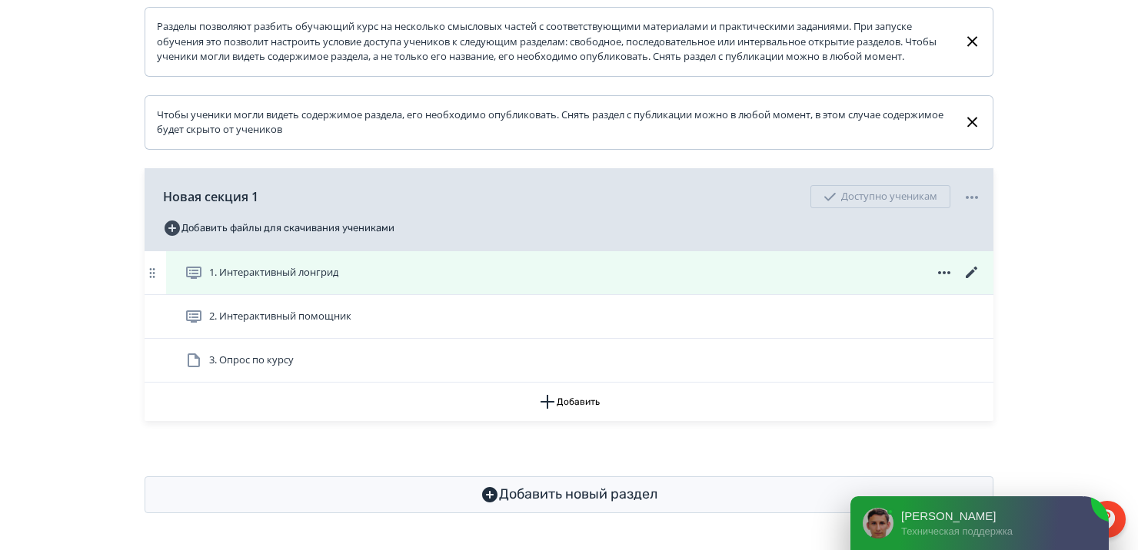
click at [970, 273] on icon at bounding box center [971, 273] width 12 height 12
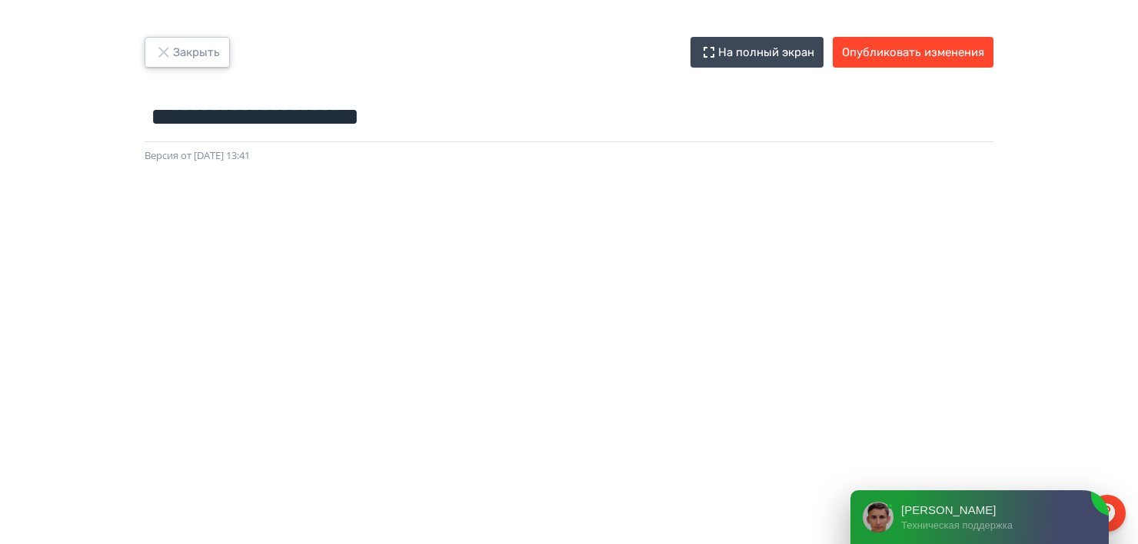
click at [181, 58] on button "Закрыть" at bounding box center [187, 52] width 85 height 31
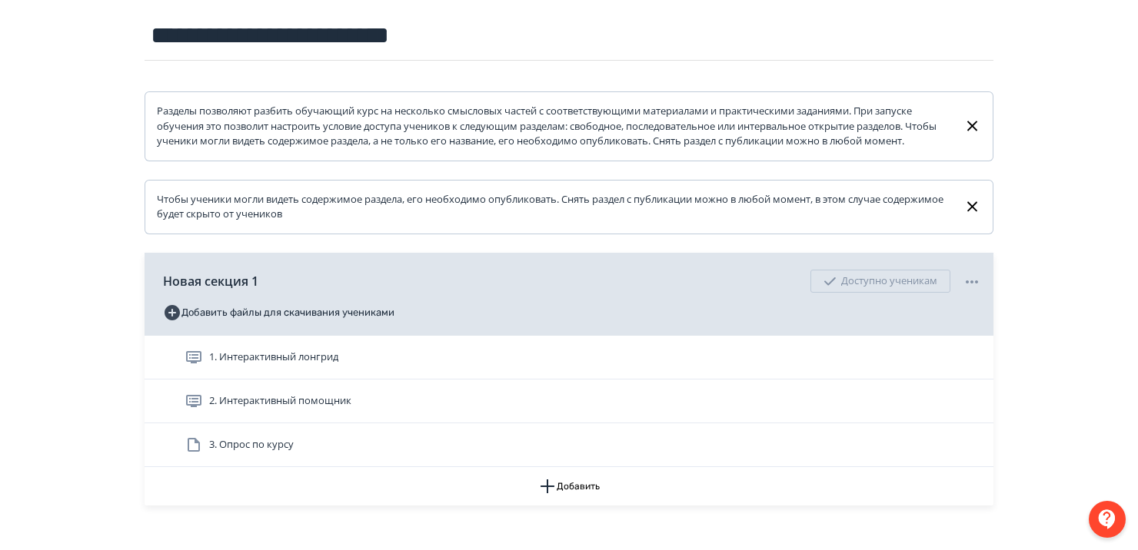
scroll to position [175, 0]
click at [1110, 507] on div at bounding box center [1106, 519] width 37 height 37
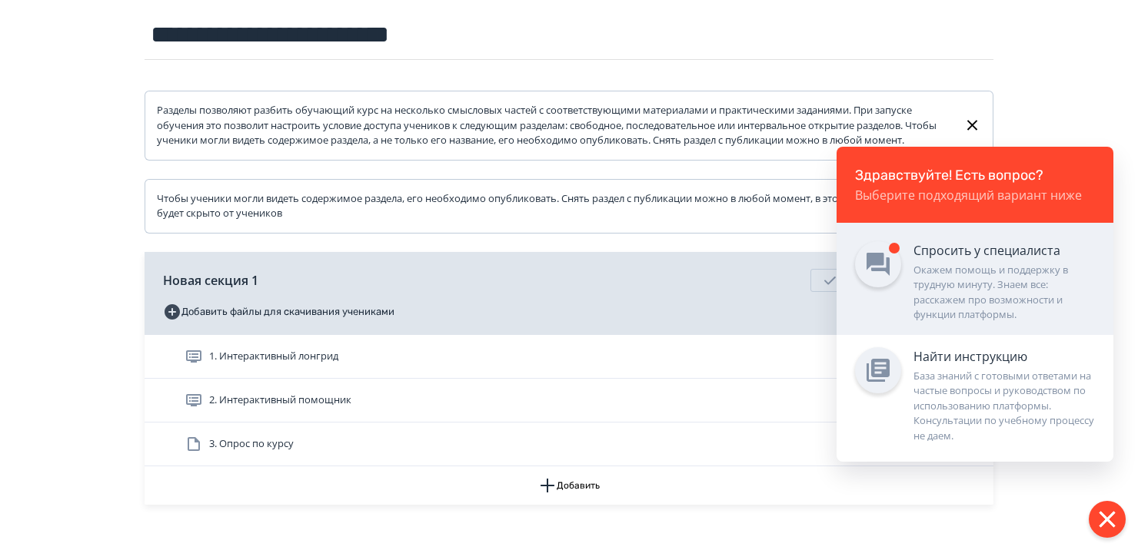
click at [959, 269] on div "Окажем помощь и поддержку в трудную минуту. Знаем все: расскажем про возможност…" at bounding box center [1003, 293] width 181 height 60
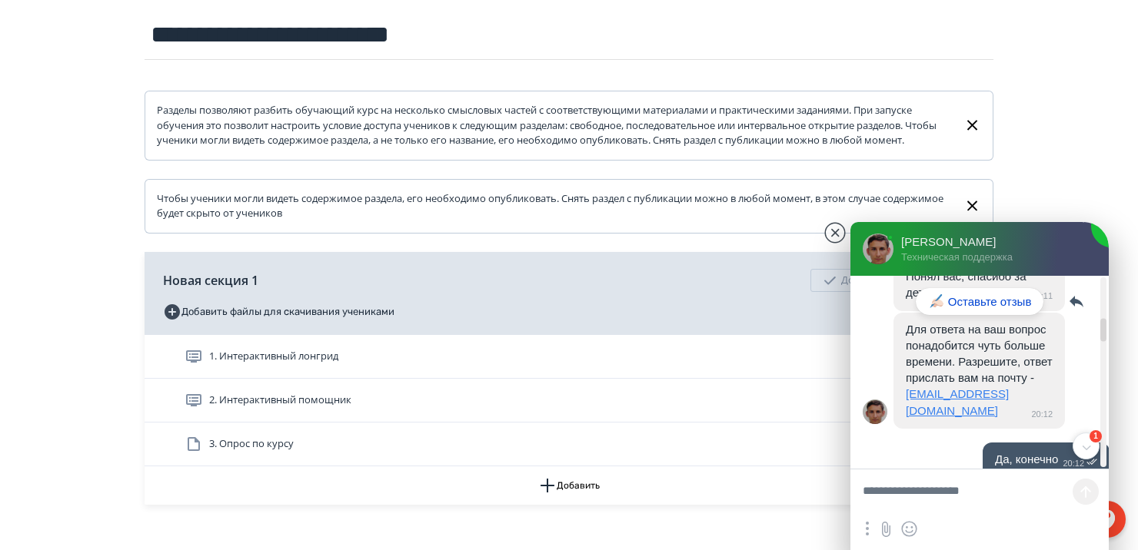
scroll to position [4487, 0]
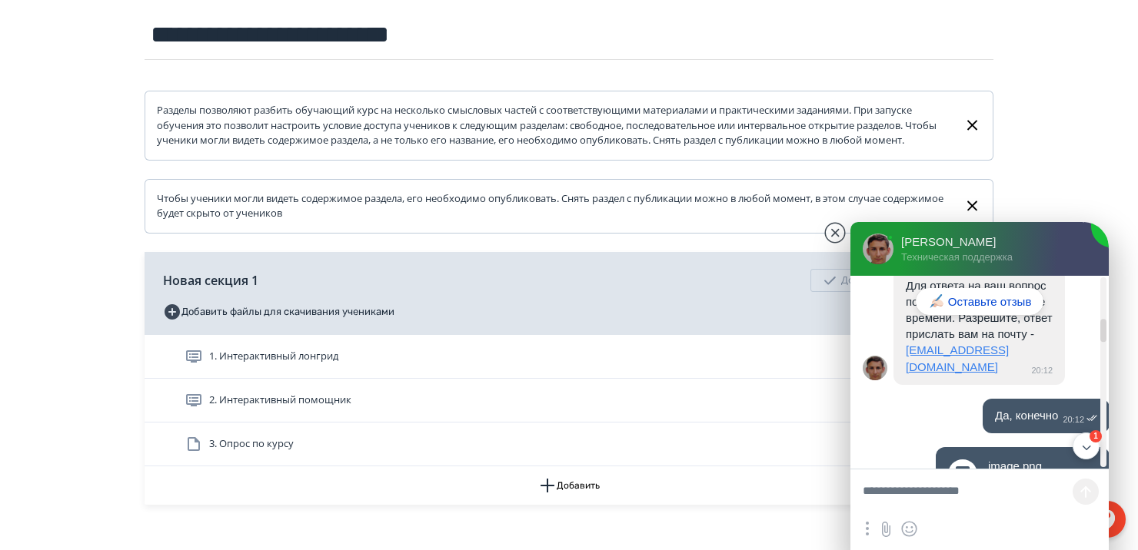
click at [1095, 449] on jdiv at bounding box center [1086, 447] width 27 height 27
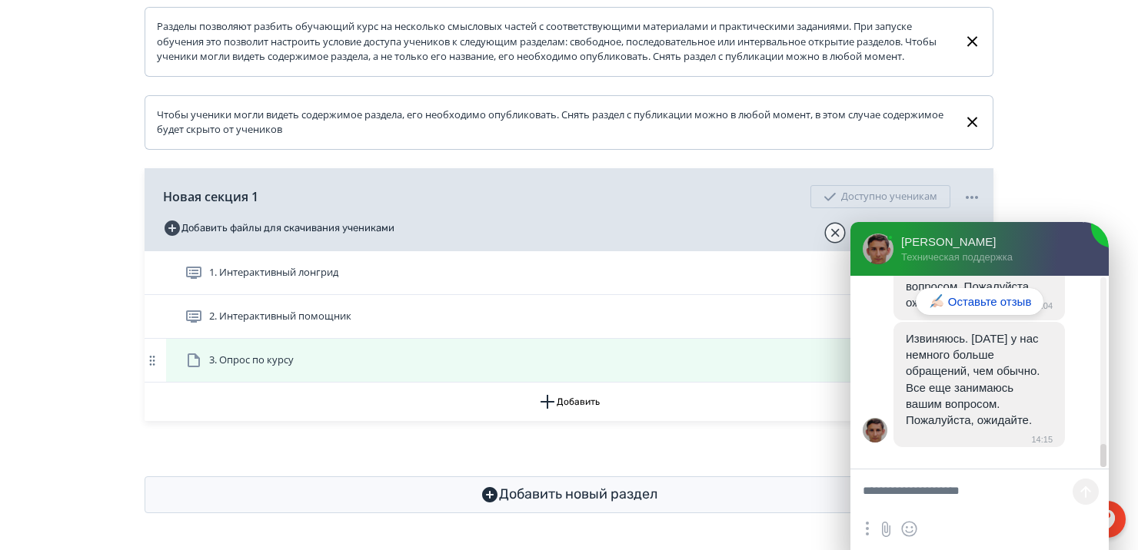
scroll to position [242, 0]
